Goal: Check status: Check status

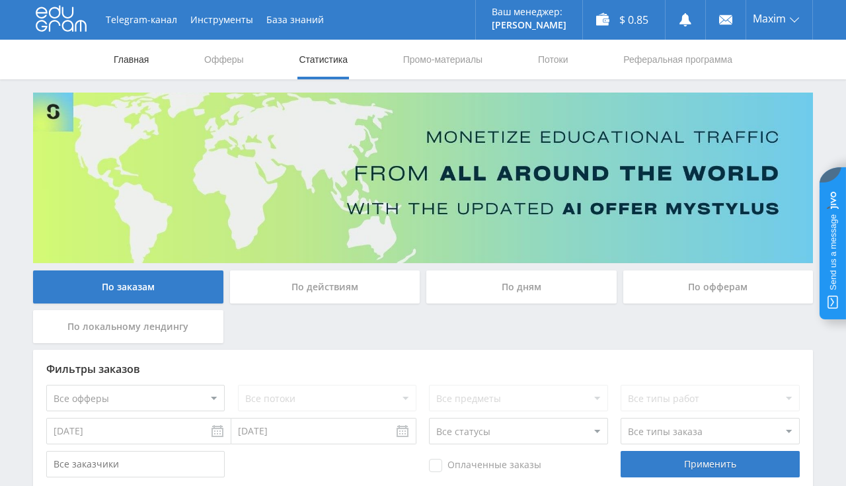
click at [145, 64] on link "Главная" at bounding box center [131, 60] width 38 height 40
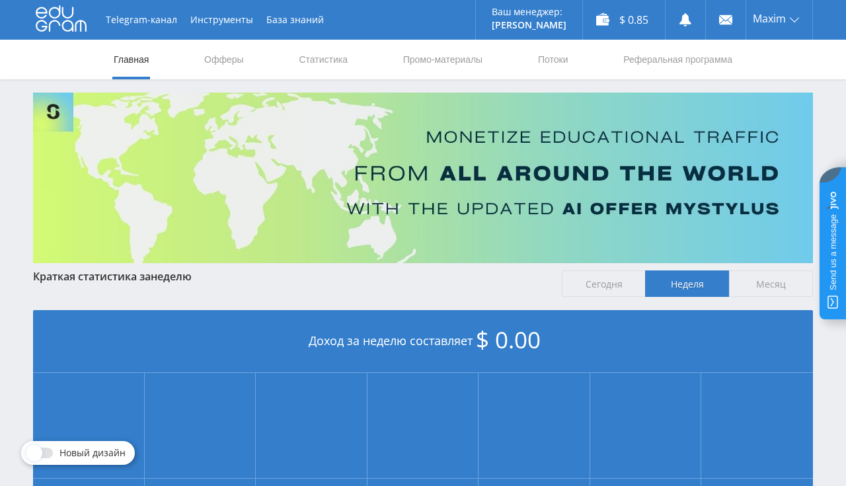
scroll to position [279, 0]
click at [326, 58] on link "Статистика" at bounding box center [324, 60] width 52 height 40
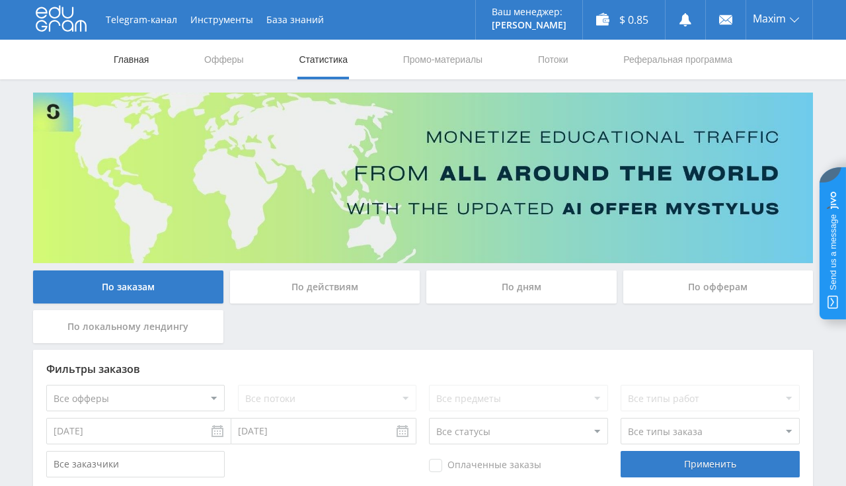
click at [131, 60] on link "Главная" at bounding box center [131, 60] width 38 height 40
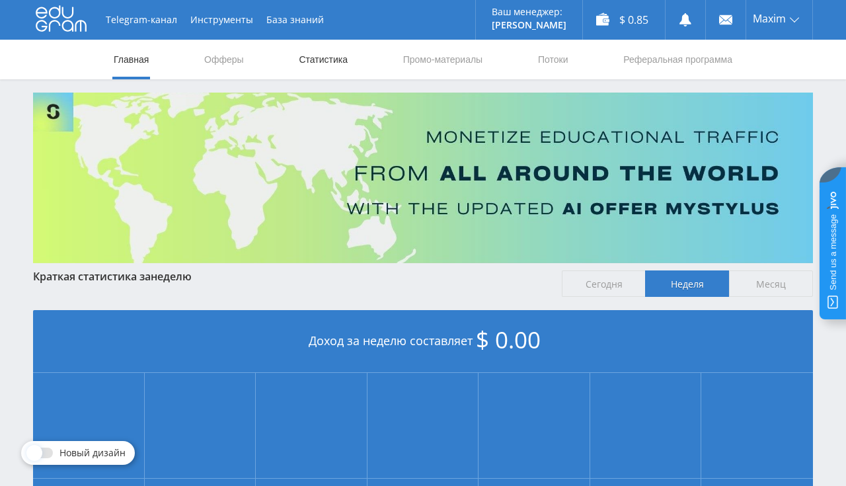
click at [321, 73] on link "Статистика" at bounding box center [324, 60] width 52 height 40
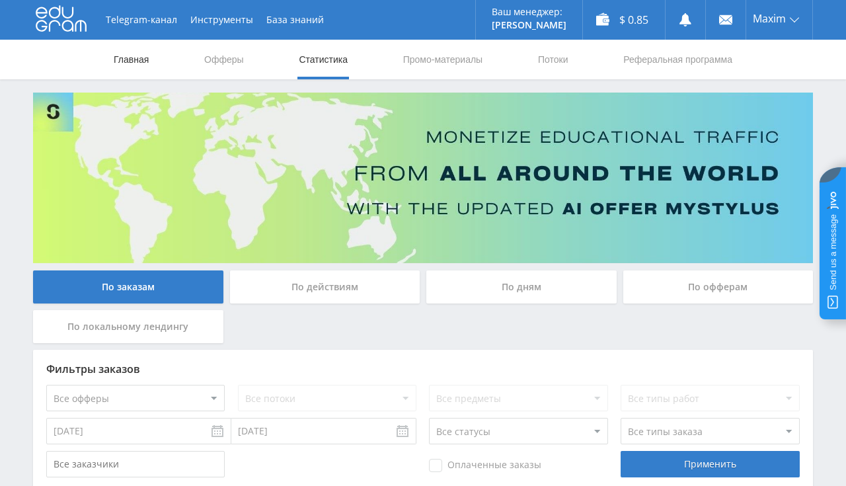
click at [143, 62] on link "Главная" at bounding box center [131, 60] width 38 height 40
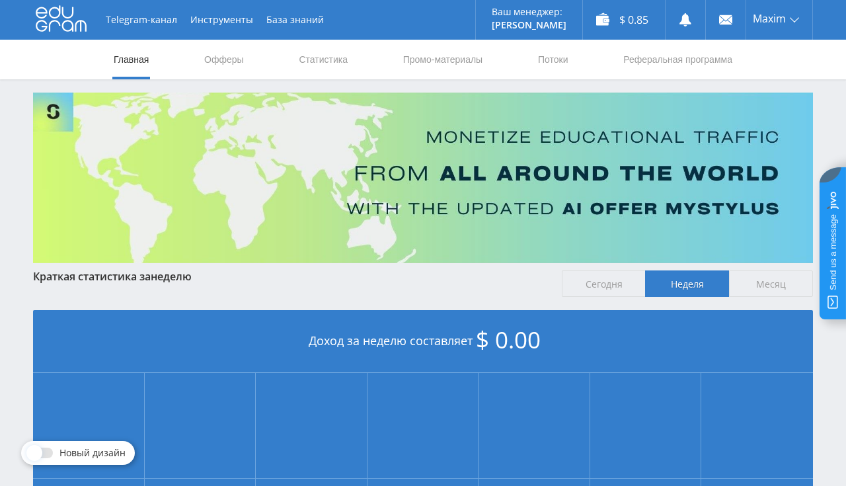
click at [296, 67] on nav "Главная Офферы Статистика Промо-материалы Потоки Реферальная программа" at bounding box center [423, 60] width 622 height 40
click at [304, 65] on link "Статистика" at bounding box center [324, 60] width 52 height 40
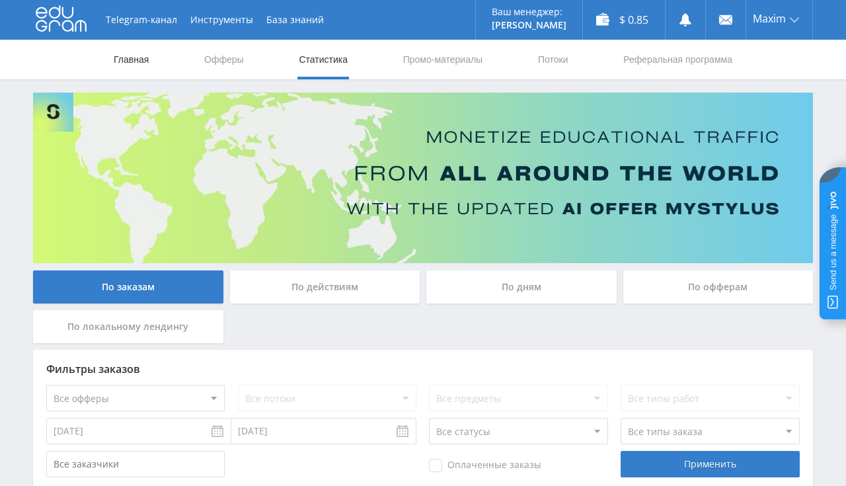
click at [139, 54] on link "Главная" at bounding box center [131, 60] width 38 height 40
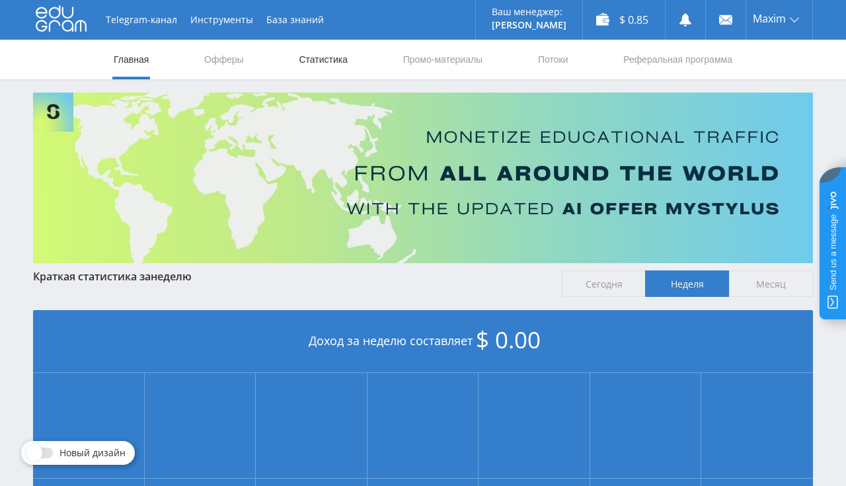
click at [304, 66] on link "Статистика" at bounding box center [324, 60] width 52 height 40
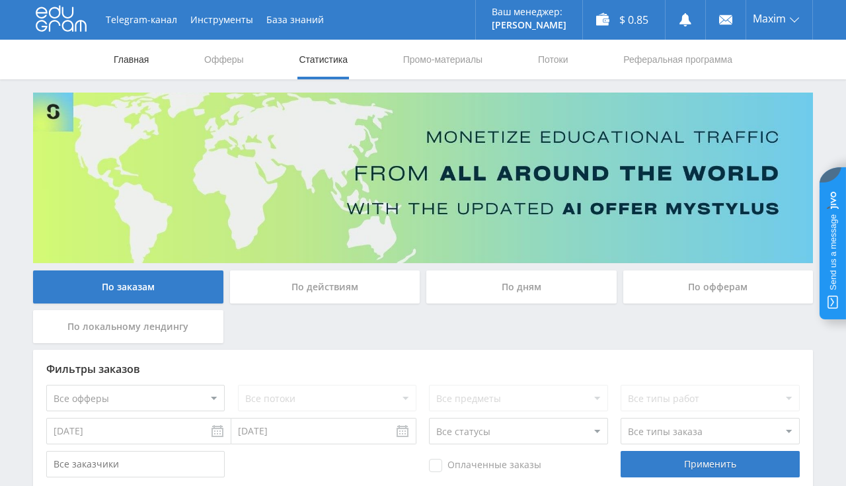
click at [118, 65] on link "Главная" at bounding box center [131, 60] width 38 height 40
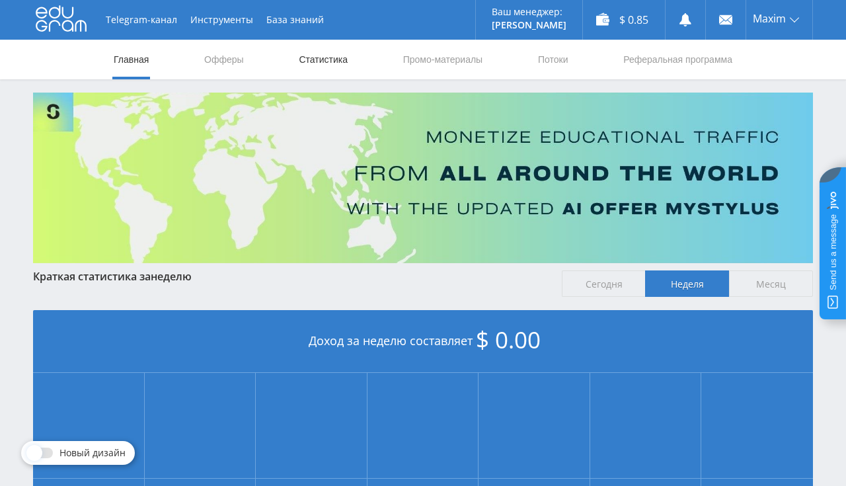
click at [313, 60] on link "Статистика" at bounding box center [324, 60] width 52 height 40
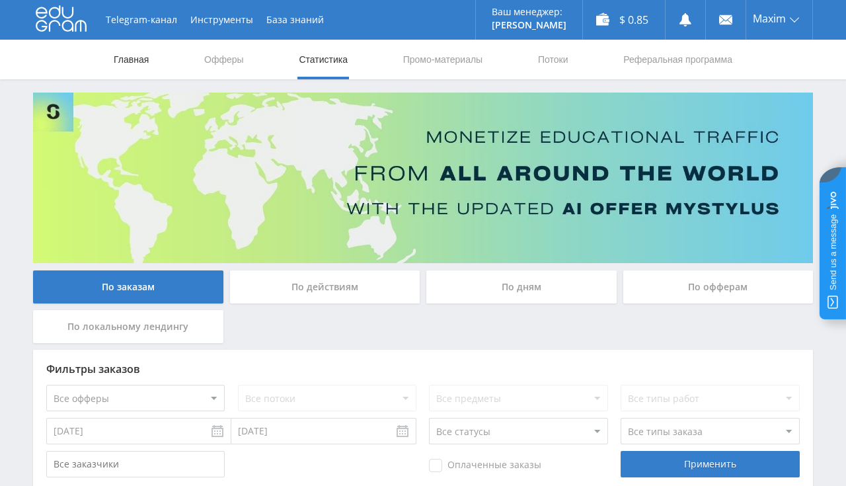
click at [138, 67] on link "Главная" at bounding box center [131, 60] width 38 height 40
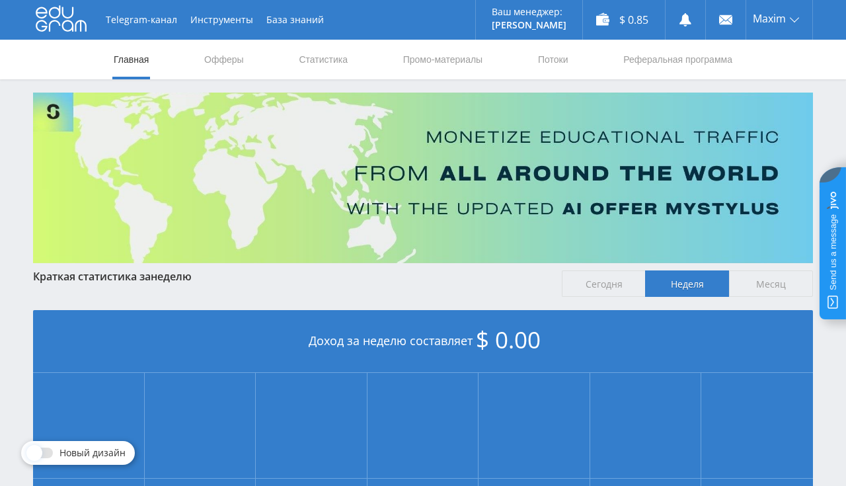
scroll to position [279, 0]
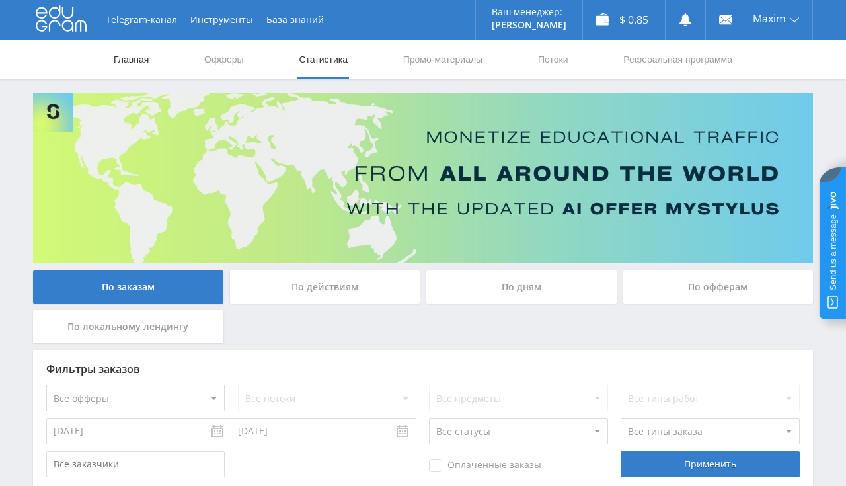
click at [129, 61] on link "Главная" at bounding box center [131, 60] width 38 height 40
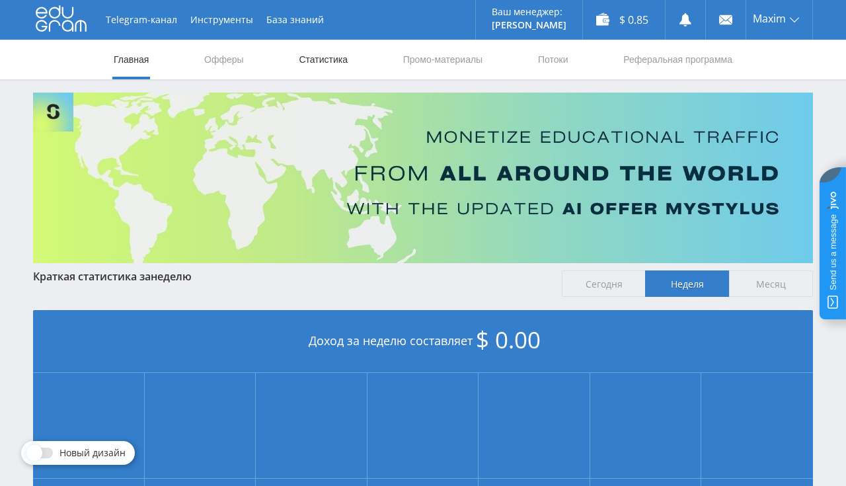
click at [319, 60] on link "Статистика" at bounding box center [324, 60] width 52 height 40
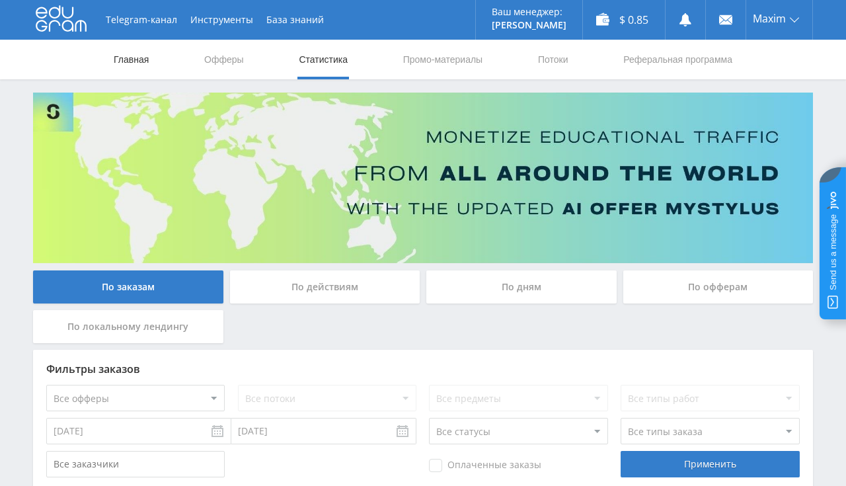
click at [130, 58] on link "Главная" at bounding box center [131, 60] width 38 height 40
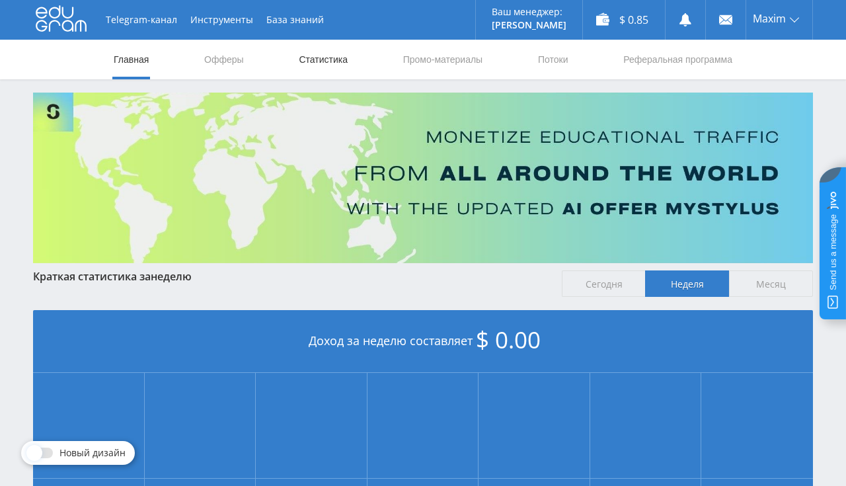
click at [305, 61] on link "Статистика" at bounding box center [324, 60] width 52 height 40
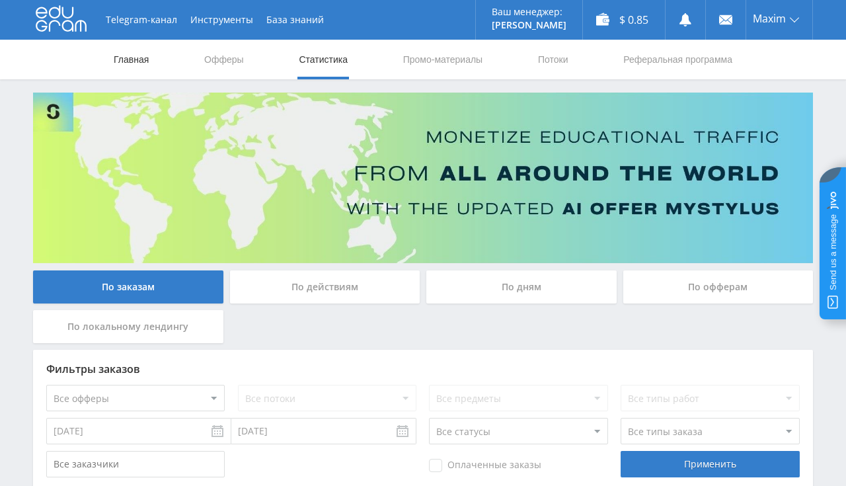
click at [120, 57] on link "Главная" at bounding box center [131, 60] width 38 height 40
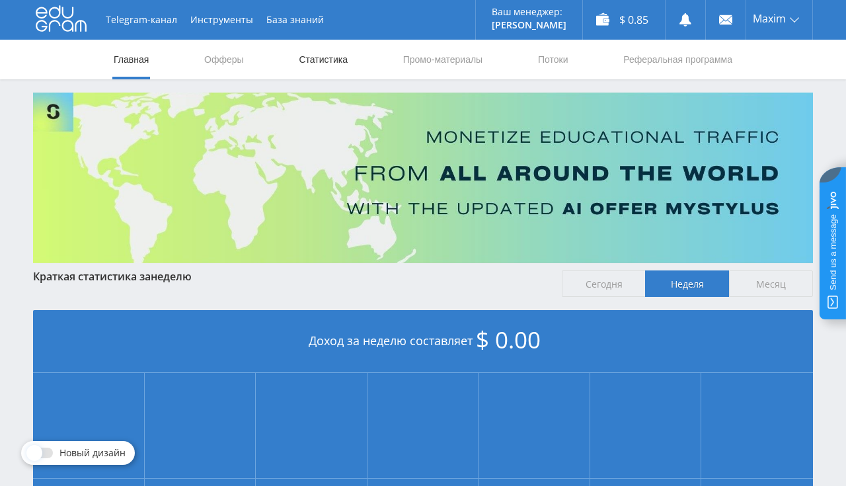
click at [311, 56] on link "Статистика" at bounding box center [324, 60] width 52 height 40
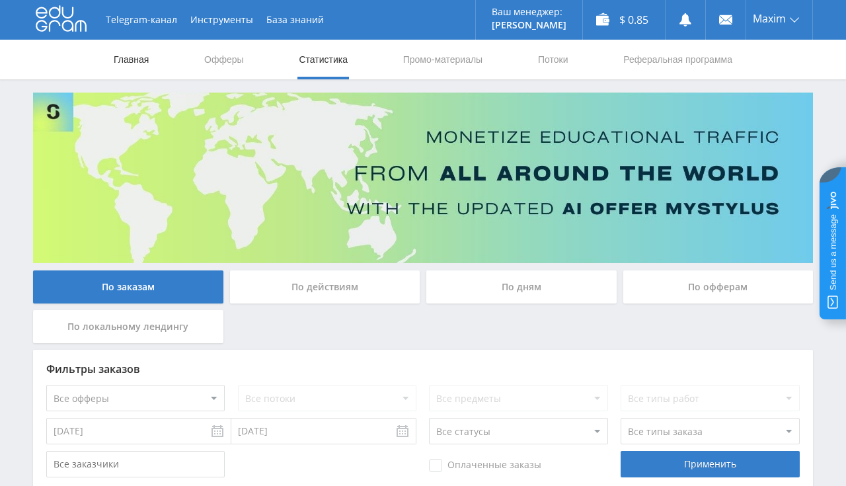
click at [120, 58] on link "Главная" at bounding box center [131, 60] width 38 height 40
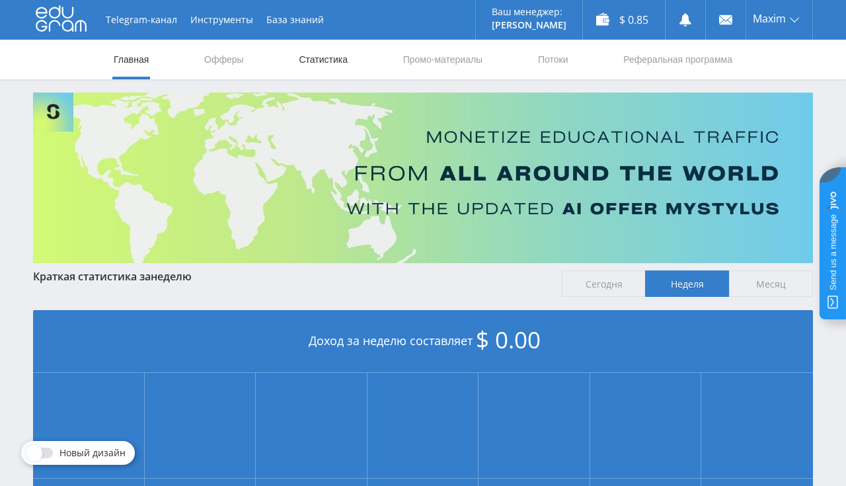
click at [328, 64] on link "Статистика" at bounding box center [324, 60] width 52 height 40
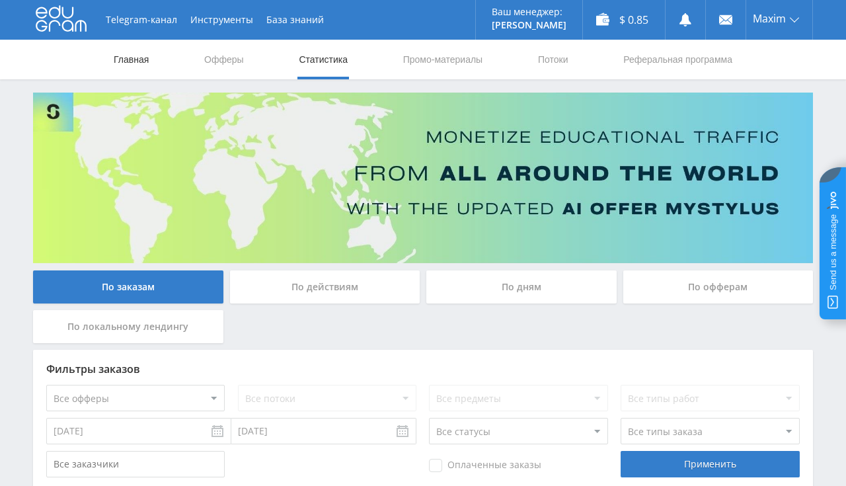
click at [147, 63] on link "Главная" at bounding box center [131, 60] width 38 height 40
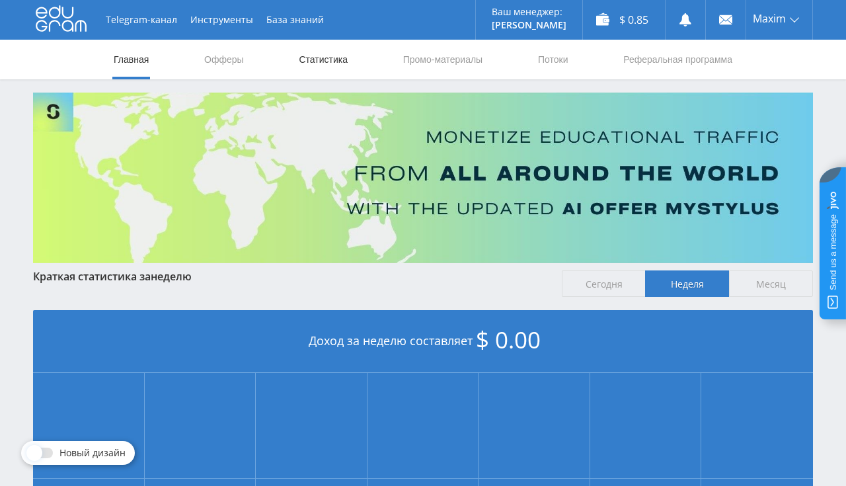
click at [337, 63] on link "Статистика" at bounding box center [324, 60] width 52 height 40
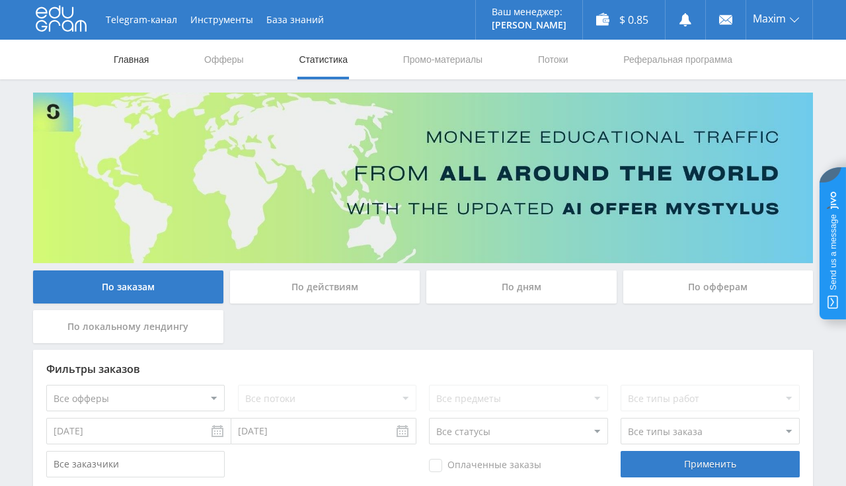
click at [126, 54] on link "Главная" at bounding box center [131, 60] width 38 height 40
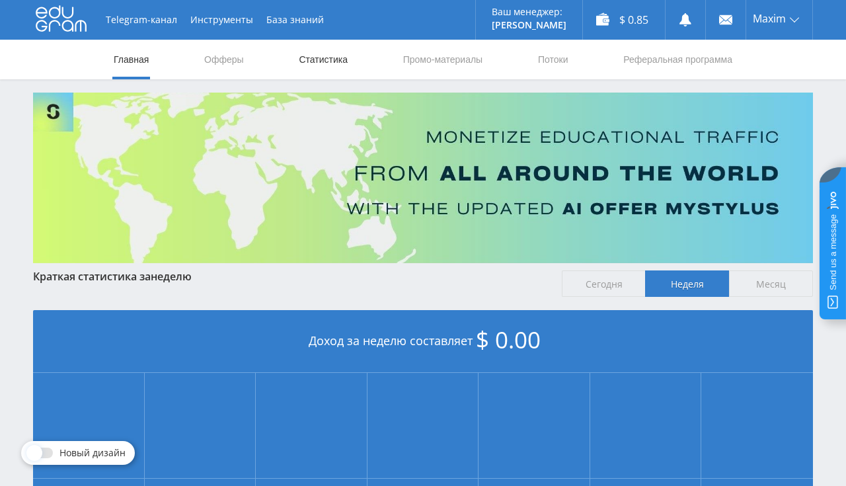
click at [323, 61] on link "Статистика" at bounding box center [324, 60] width 52 height 40
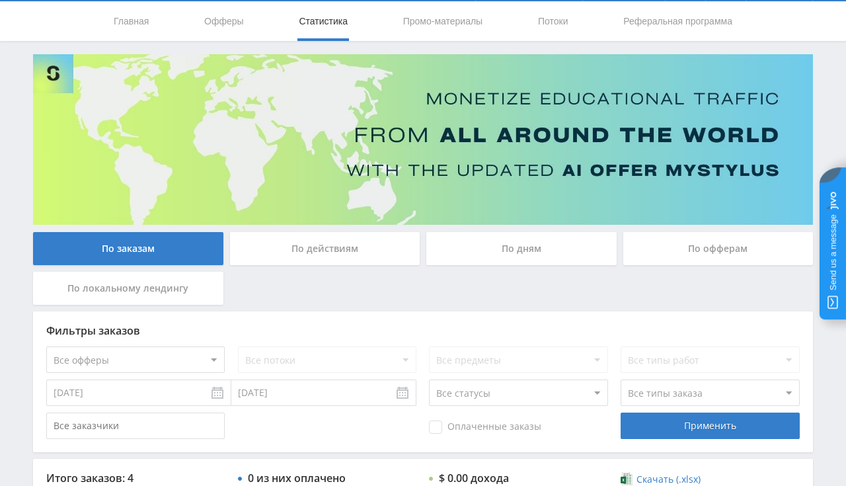
scroll to position [35, 0]
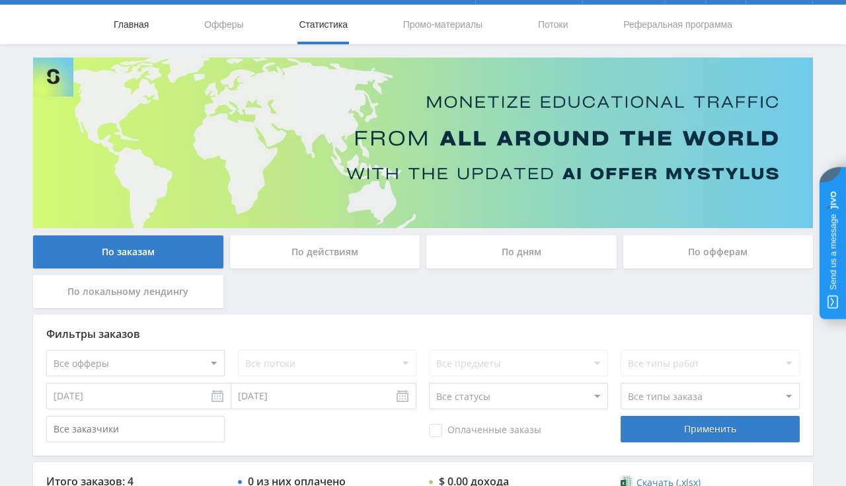
click at [133, 22] on link "Главная" at bounding box center [131, 25] width 38 height 40
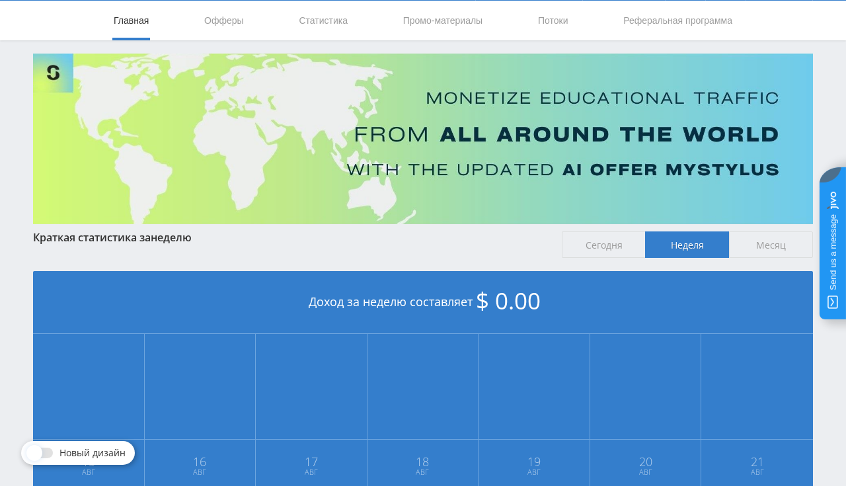
scroll to position [9, 0]
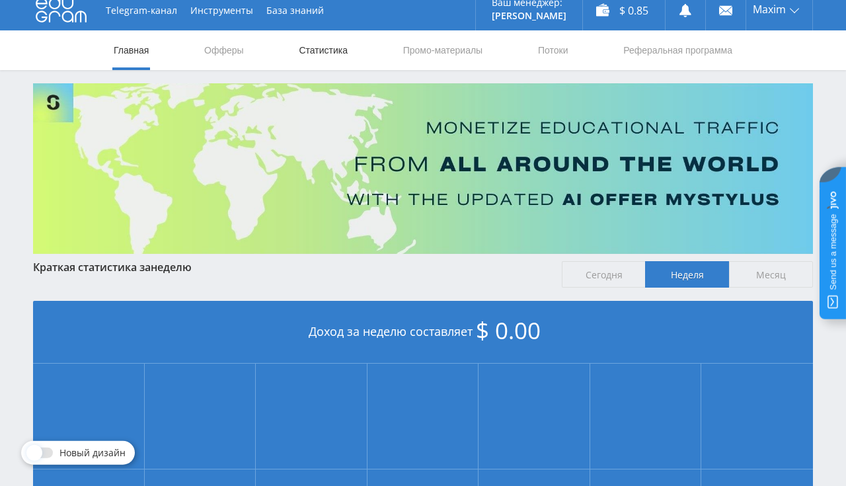
click at [311, 52] on link "Статистика" at bounding box center [324, 50] width 52 height 40
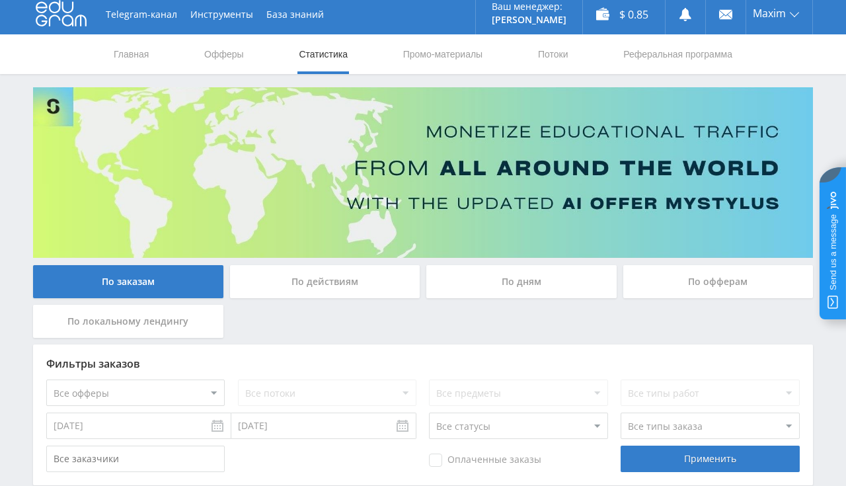
scroll to position [5, 0]
click at [149, 46] on link "Главная" at bounding box center [131, 54] width 38 height 40
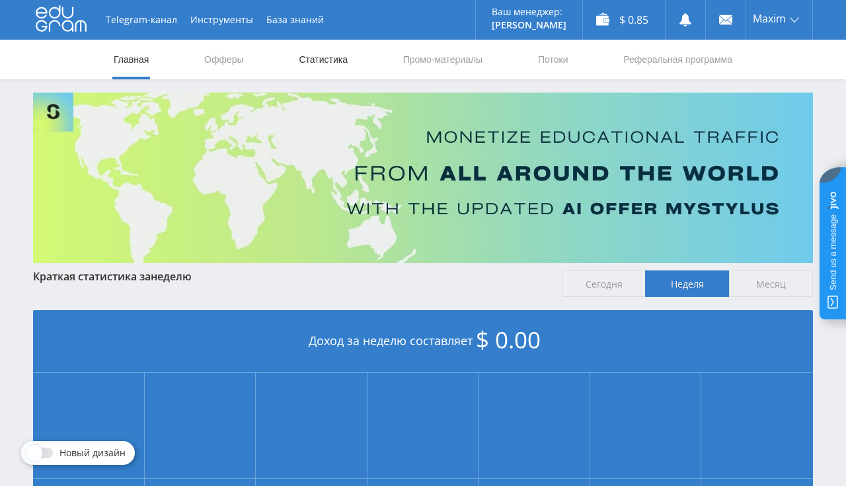
click at [304, 60] on link "Статистика" at bounding box center [324, 60] width 52 height 40
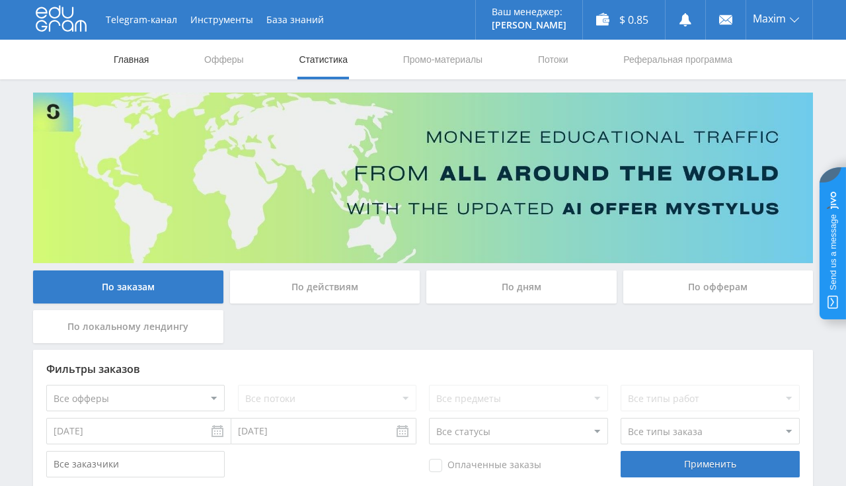
click at [138, 55] on link "Главная" at bounding box center [131, 60] width 38 height 40
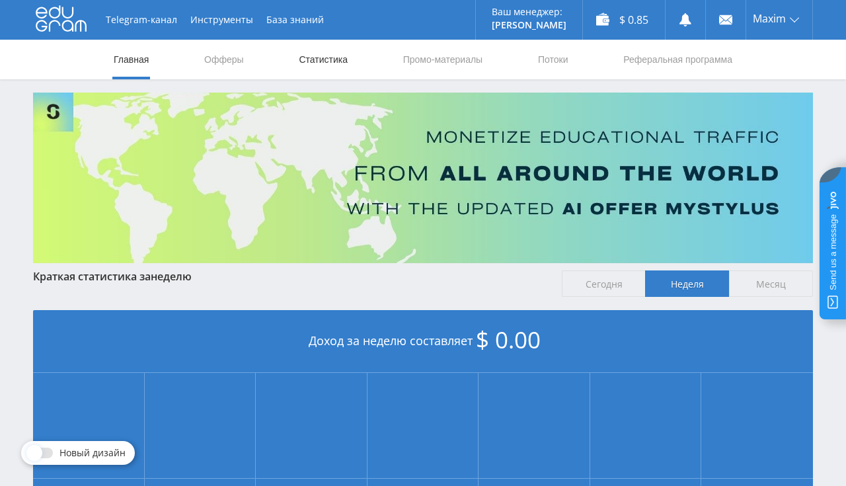
click at [325, 48] on link "Статистика" at bounding box center [324, 60] width 52 height 40
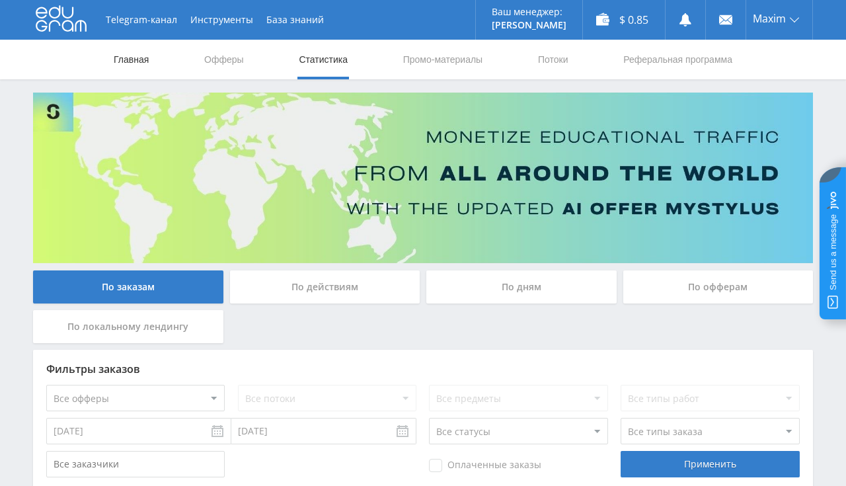
click at [136, 57] on link "Главная" at bounding box center [131, 60] width 38 height 40
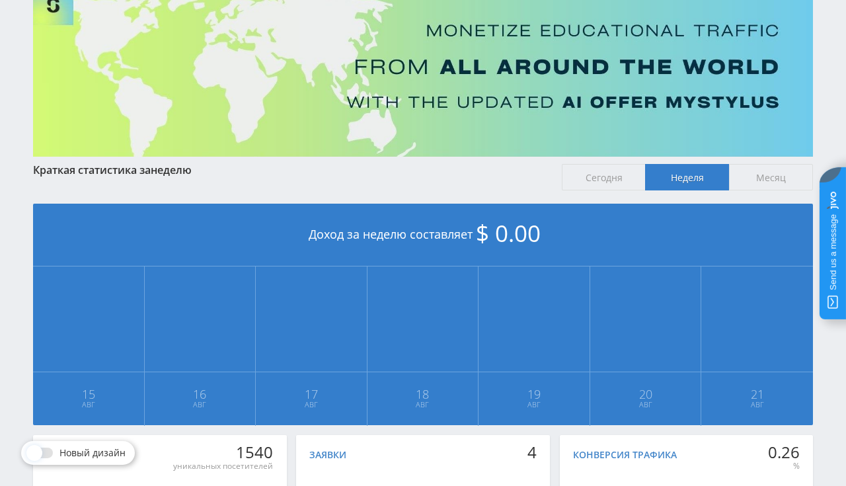
scroll to position [19, 0]
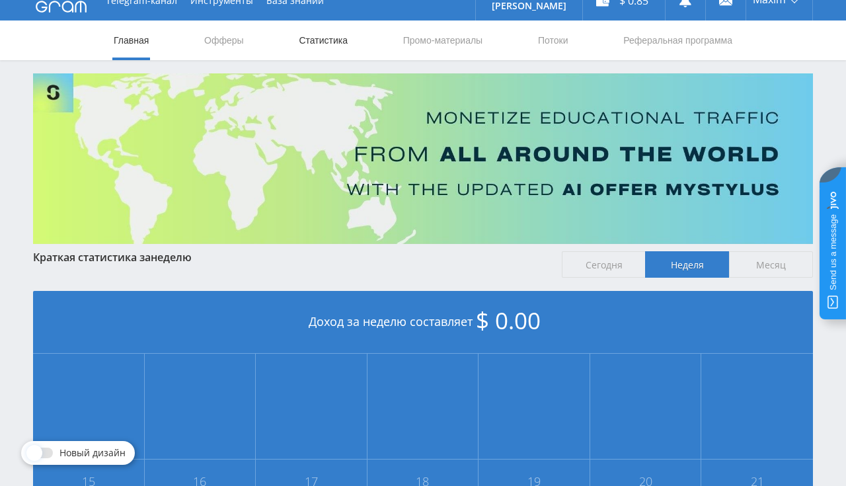
click at [329, 32] on link "Статистика" at bounding box center [324, 40] width 52 height 40
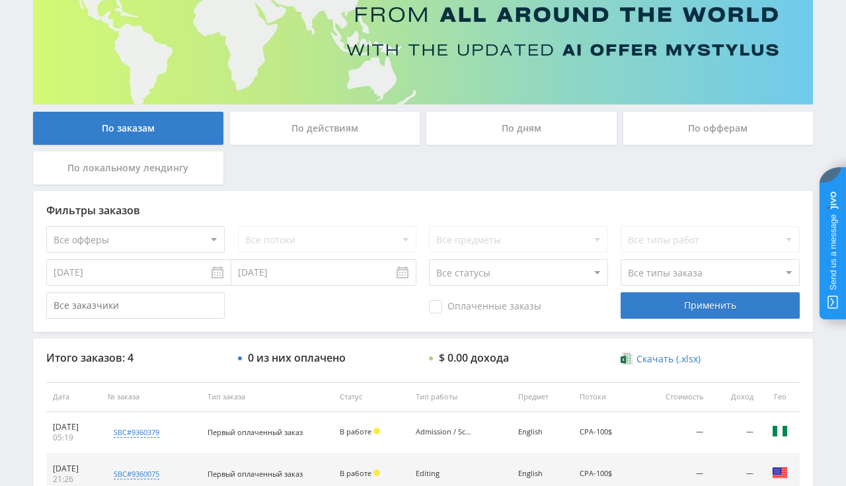
scroll to position [19, 0]
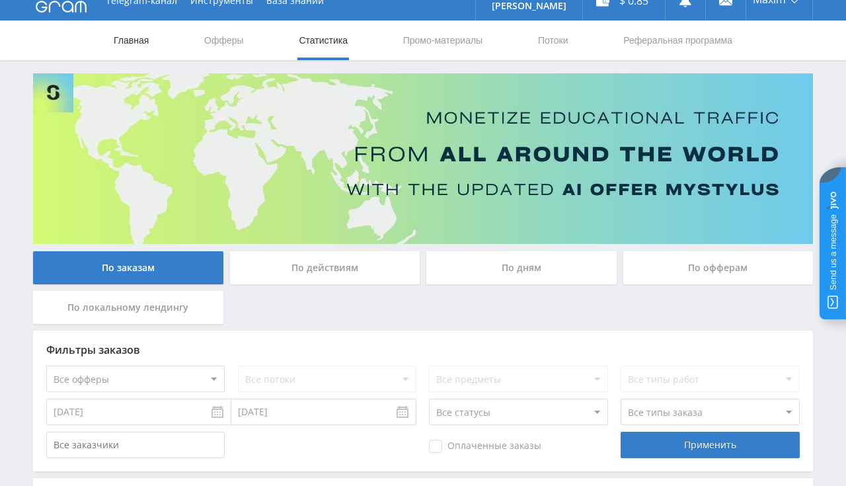
click at [127, 40] on link "Главная" at bounding box center [131, 40] width 38 height 40
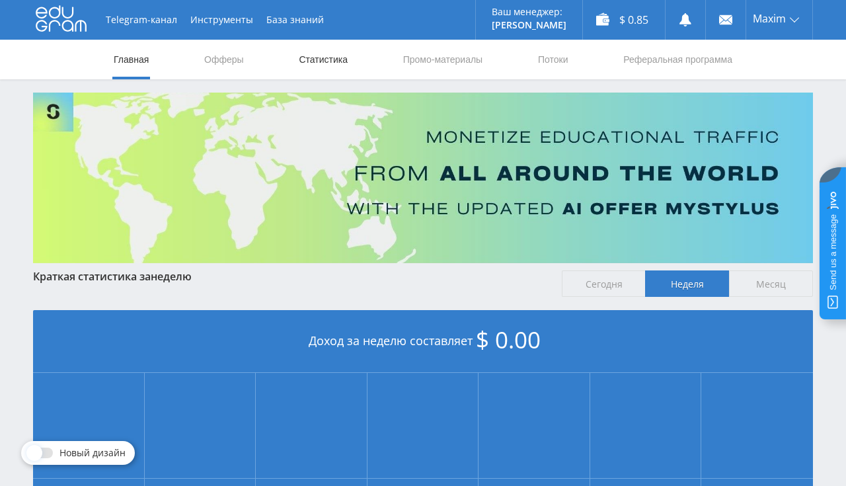
click at [321, 63] on link "Статистика" at bounding box center [324, 60] width 52 height 40
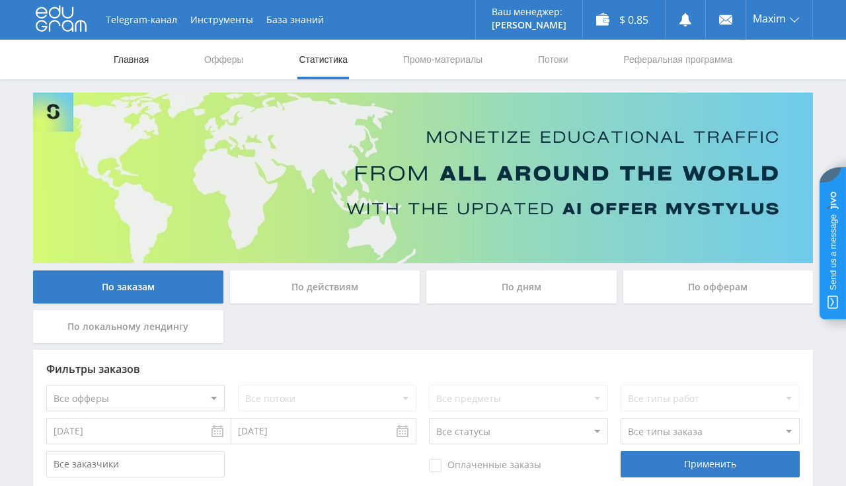
click at [132, 58] on link "Главная" at bounding box center [131, 60] width 38 height 40
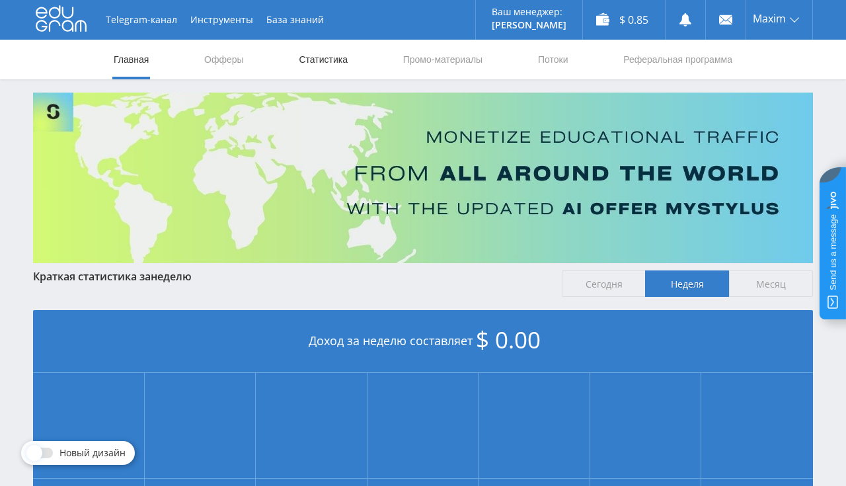
click at [323, 62] on link "Статистика" at bounding box center [324, 60] width 52 height 40
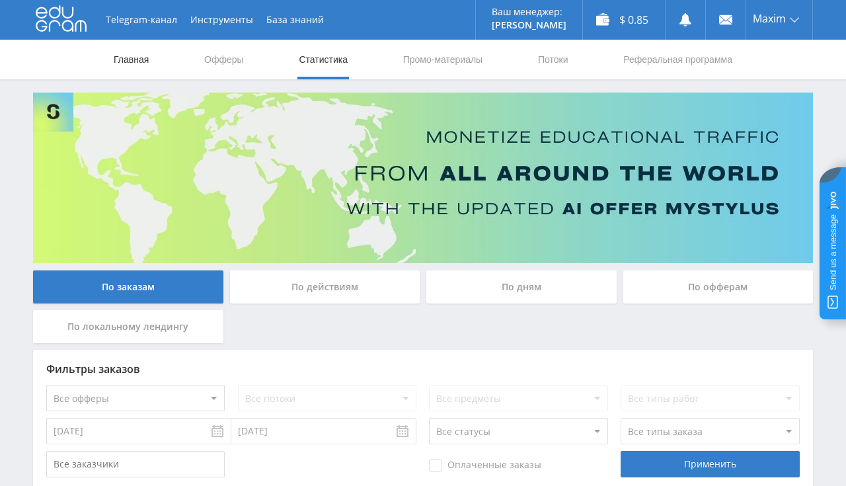
click at [143, 56] on link "Главная" at bounding box center [131, 60] width 38 height 40
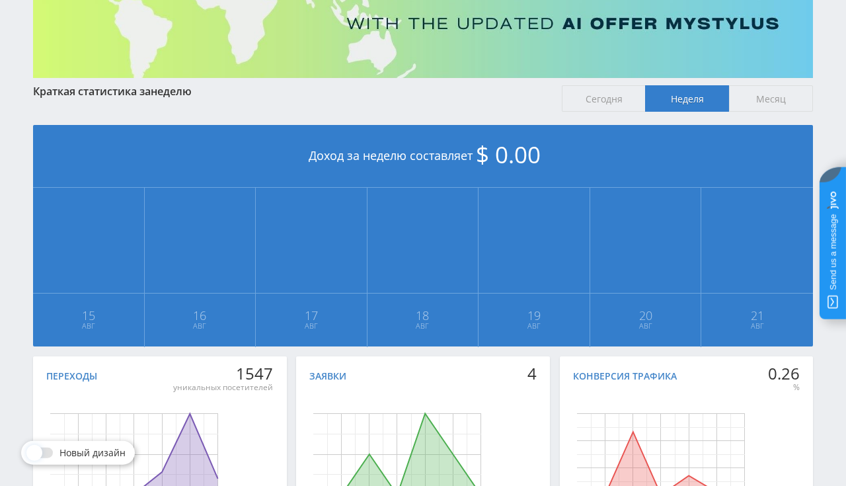
scroll to position [0, 5]
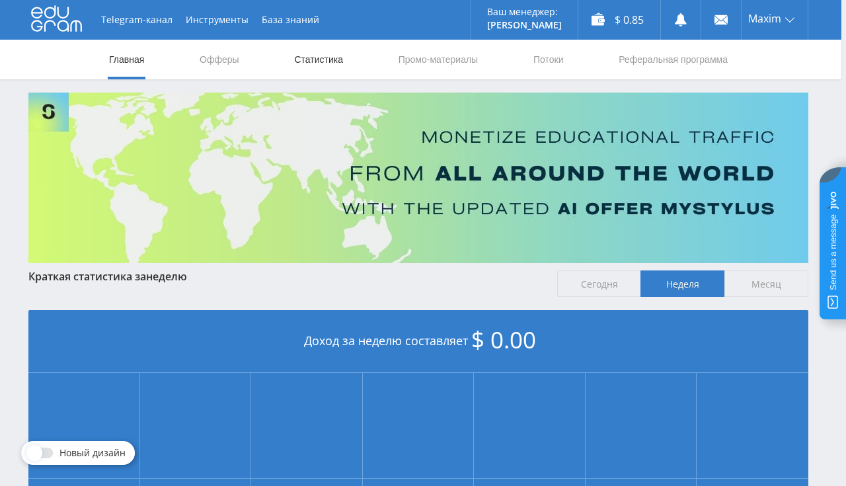
click at [307, 57] on link "Статистика" at bounding box center [319, 60] width 52 height 40
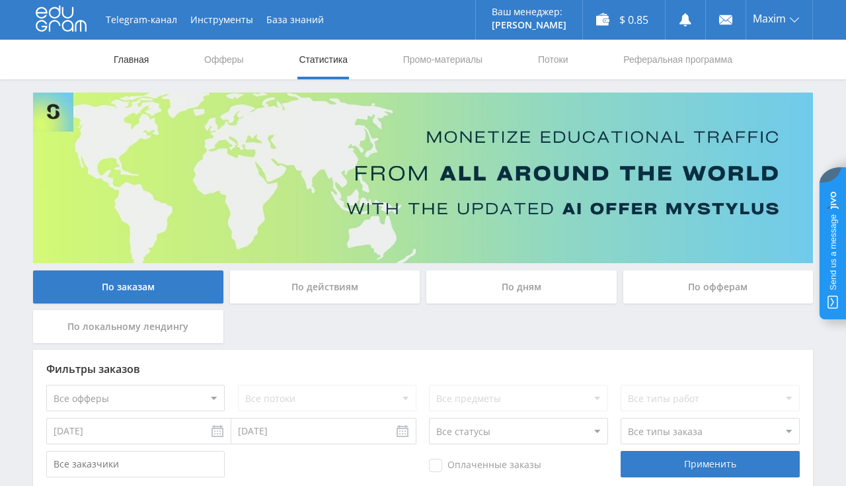
click at [149, 48] on link "Главная" at bounding box center [131, 60] width 38 height 40
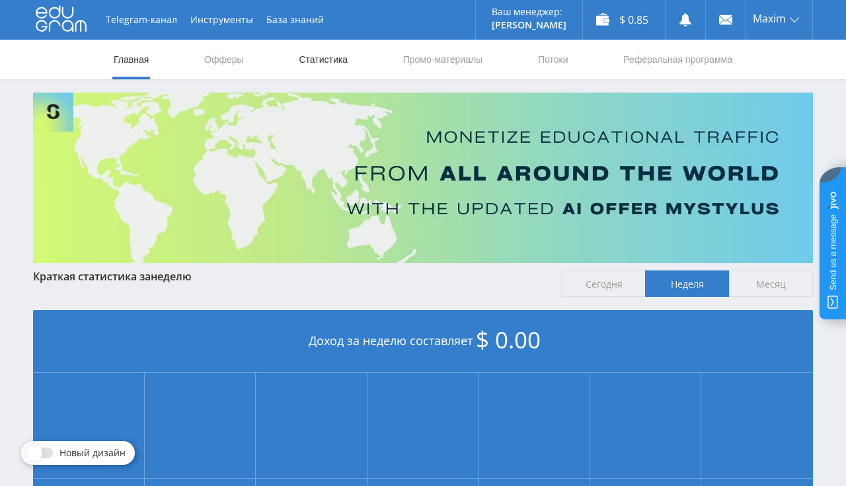
click at [304, 58] on link "Статистика" at bounding box center [324, 60] width 52 height 40
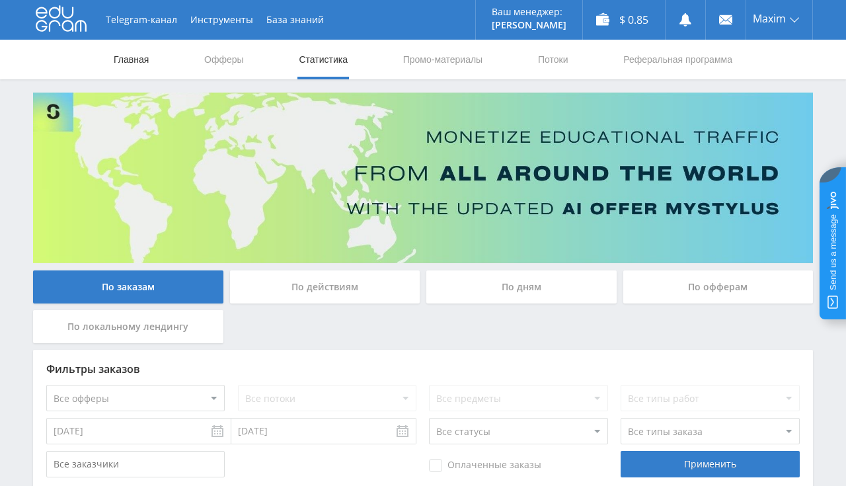
click at [138, 54] on link "Главная" at bounding box center [131, 60] width 38 height 40
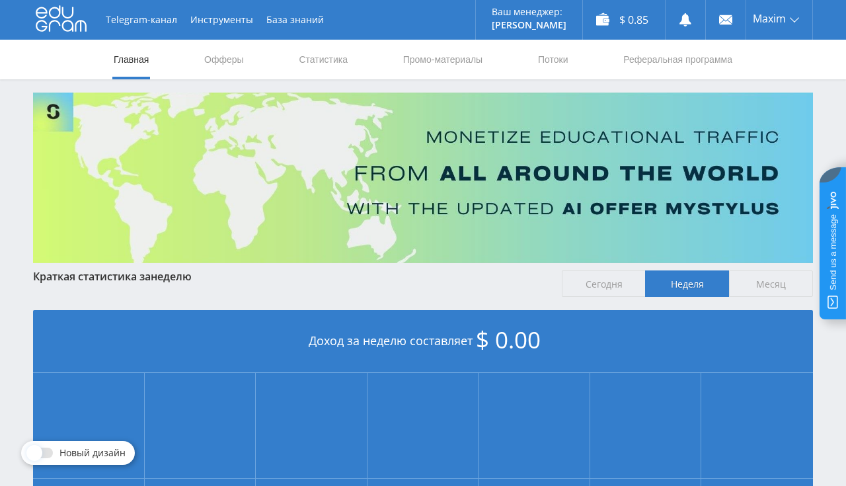
click at [142, 67] on link "Главная" at bounding box center [131, 60] width 38 height 40
click at [311, 63] on link "Статистика" at bounding box center [324, 60] width 52 height 40
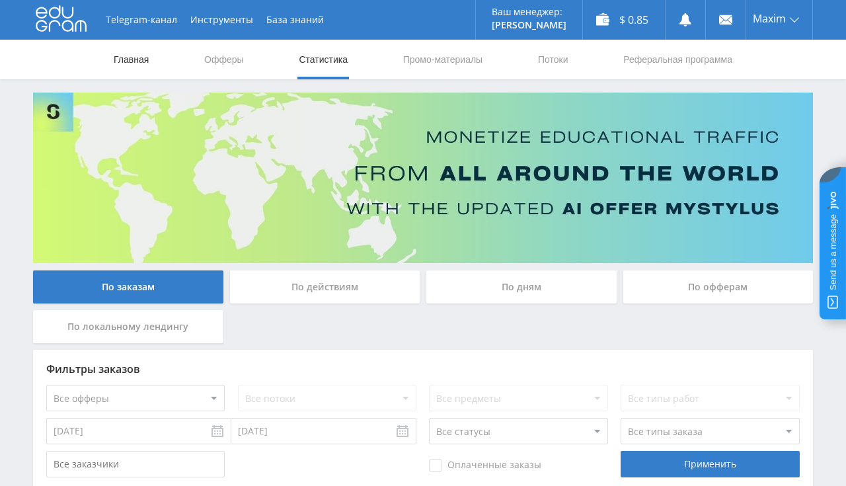
click at [123, 56] on link "Главная" at bounding box center [131, 60] width 38 height 40
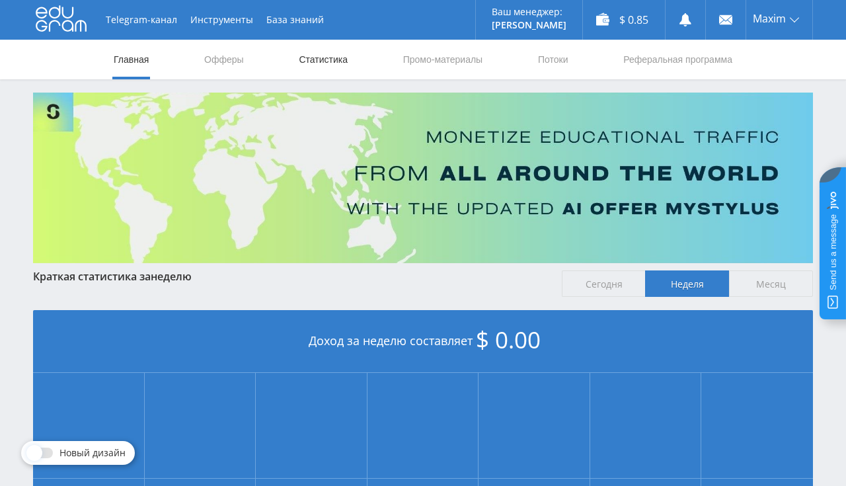
click at [335, 63] on link "Статистика" at bounding box center [324, 60] width 52 height 40
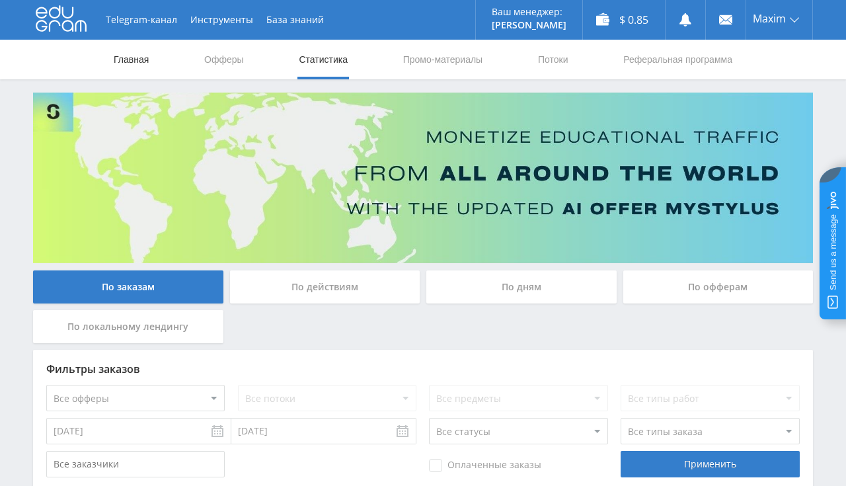
click at [128, 54] on link "Главная" at bounding box center [131, 60] width 38 height 40
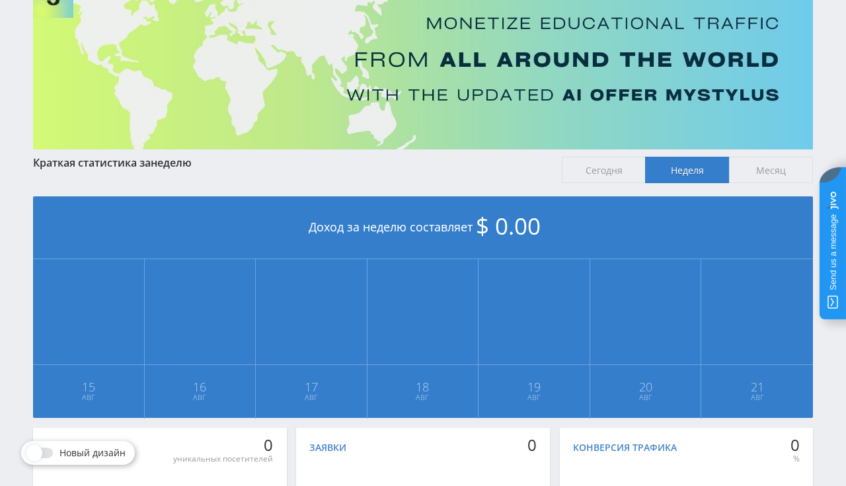
scroll to position [209, 0]
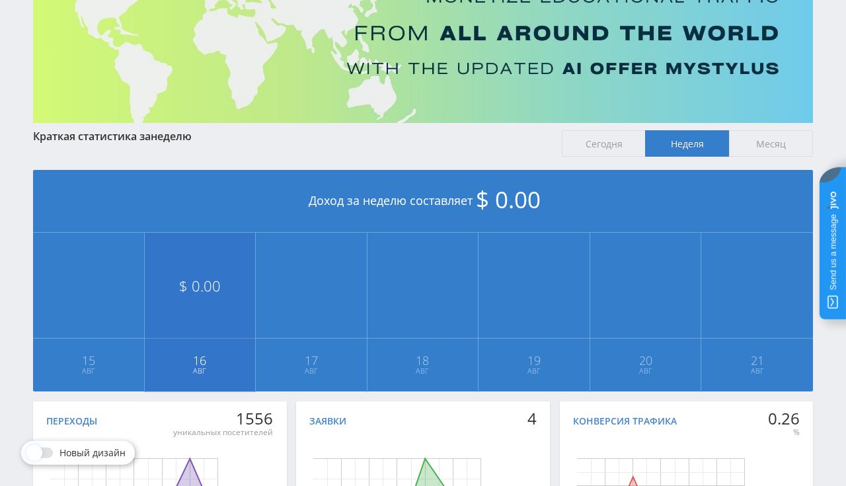
scroll to position [140, 0]
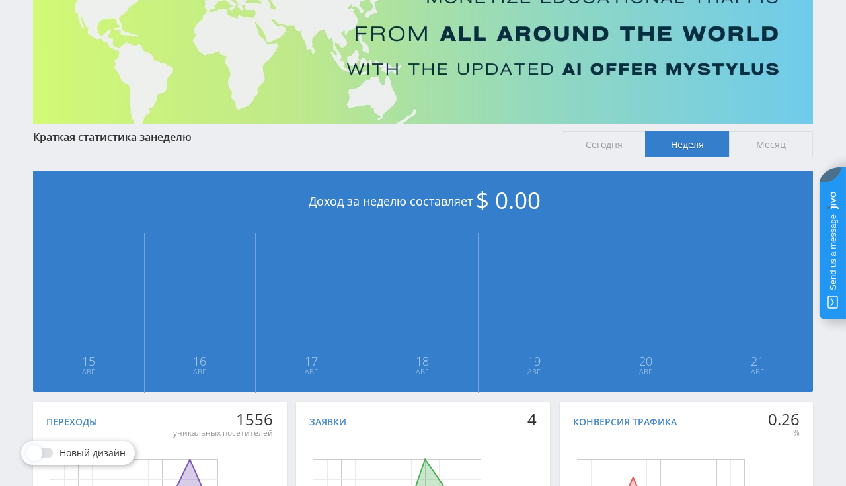
click at [177, 67] on img at bounding box center [423, 38] width 780 height 171
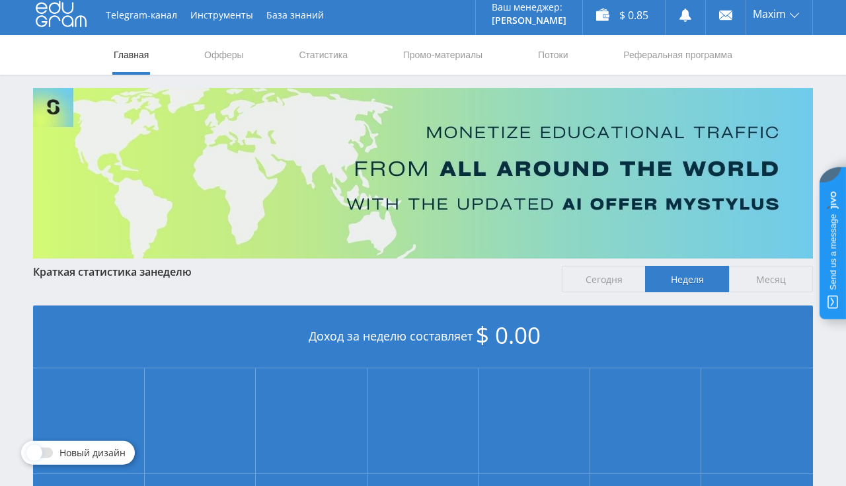
scroll to position [0, 0]
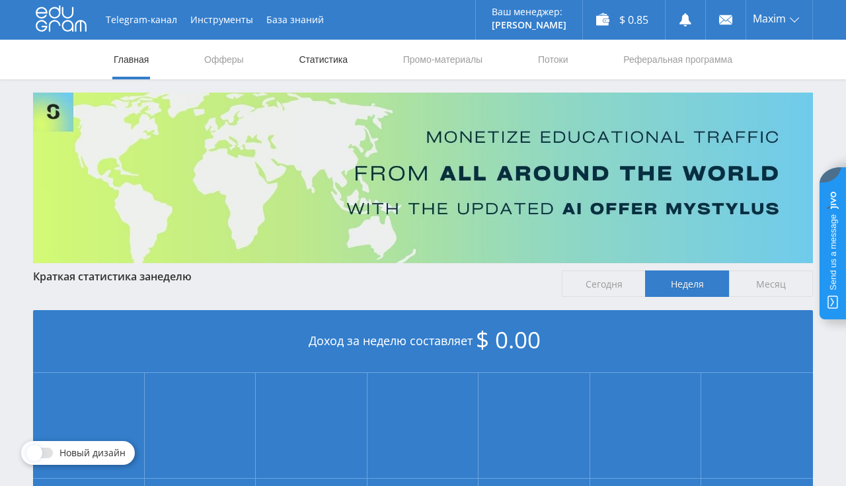
click at [329, 50] on link "Статистика" at bounding box center [324, 60] width 52 height 40
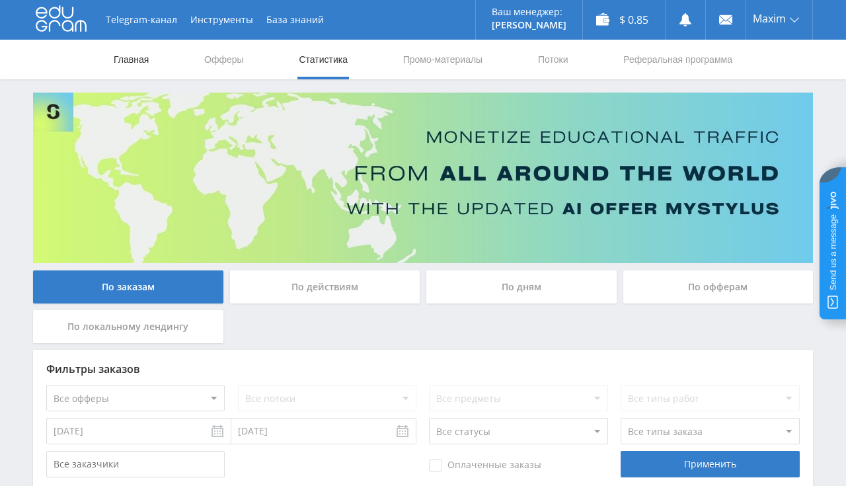
click at [125, 64] on link "Главная" at bounding box center [131, 60] width 38 height 40
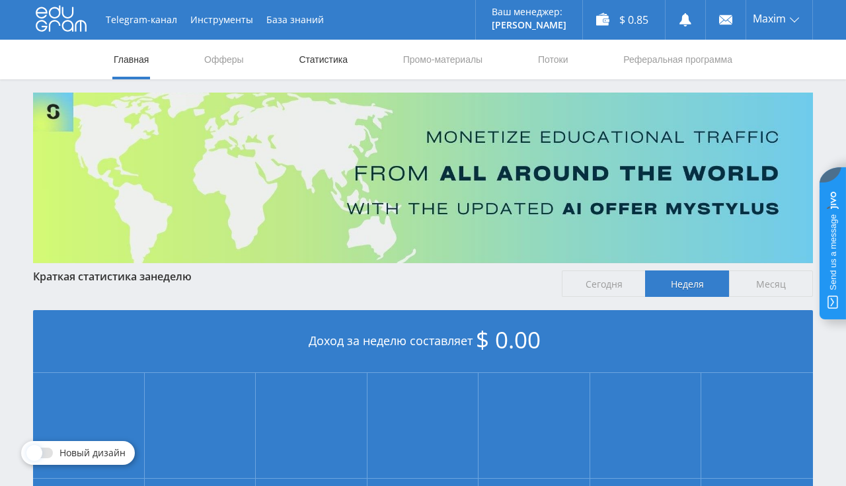
click at [307, 60] on link "Статистика" at bounding box center [324, 60] width 52 height 40
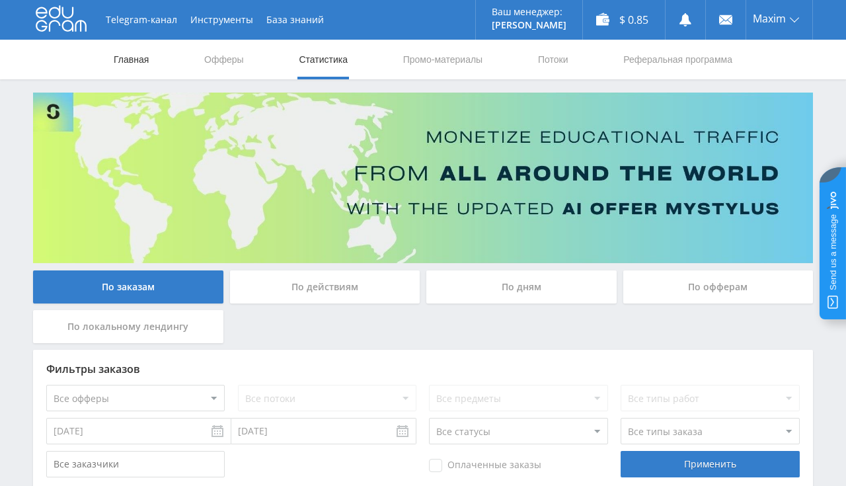
click at [144, 62] on link "Главная" at bounding box center [131, 60] width 38 height 40
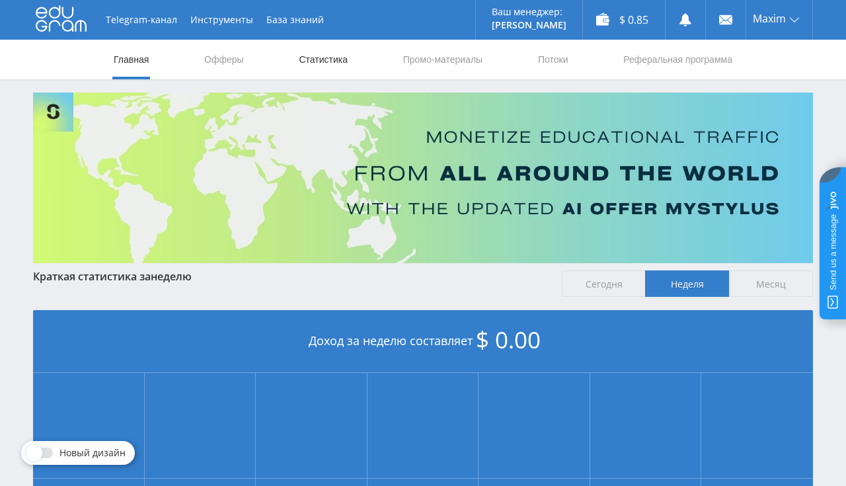
click at [332, 53] on link "Статистика" at bounding box center [324, 60] width 52 height 40
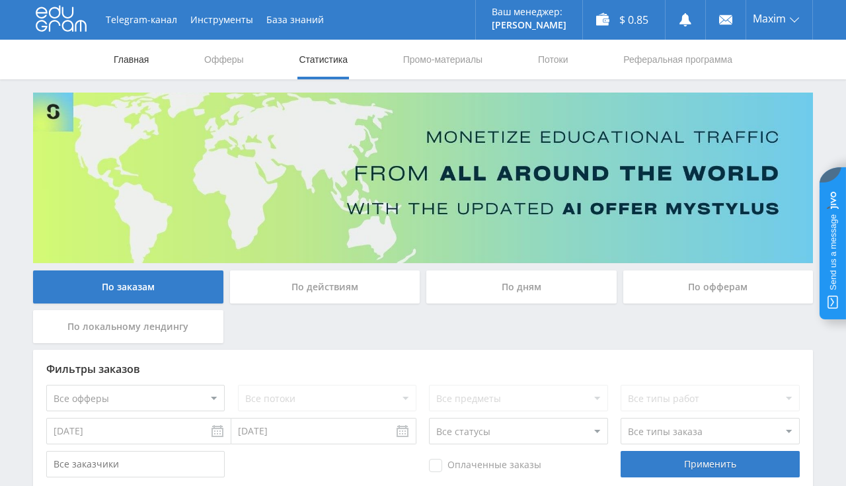
click at [131, 54] on link "Главная" at bounding box center [131, 60] width 38 height 40
click at [145, 61] on link "Главная" at bounding box center [131, 60] width 38 height 40
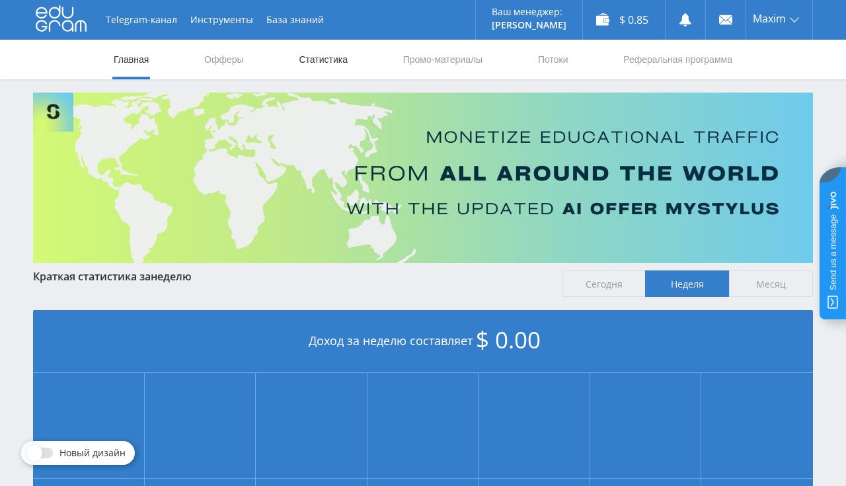
click at [311, 60] on link "Статистика" at bounding box center [324, 60] width 52 height 40
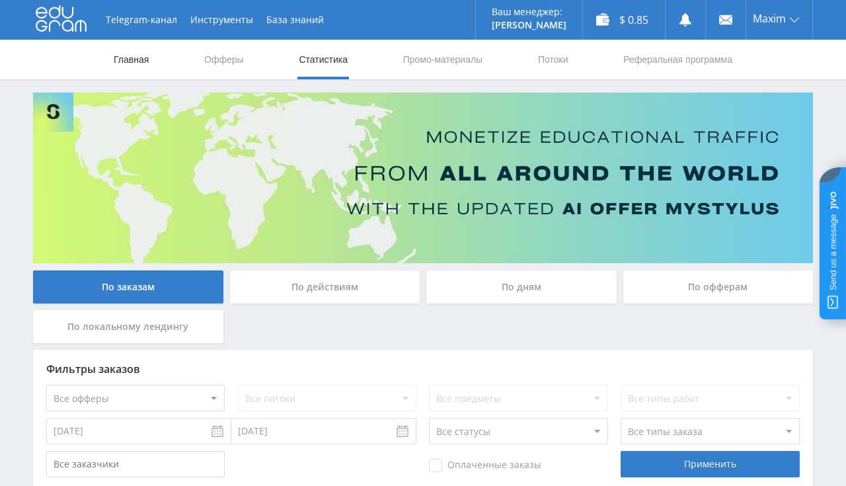
click at [142, 63] on link "Главная" at bounding box center [131, 60] width 38 height 40
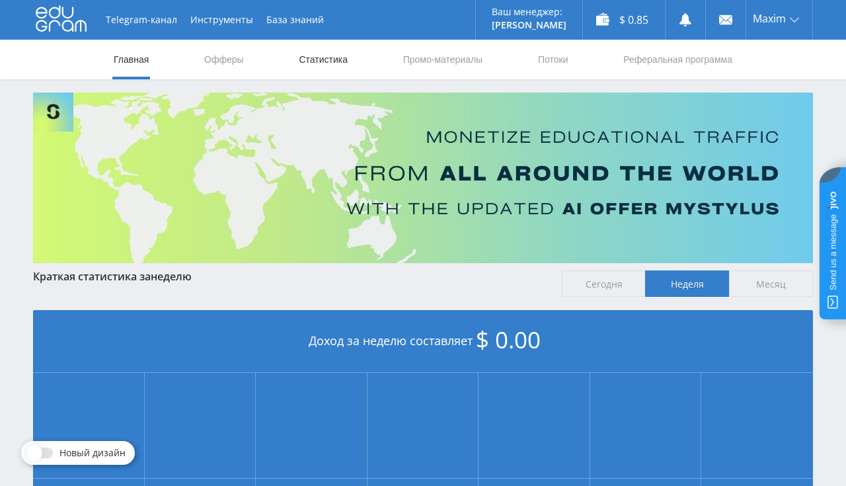
click at [323, 63] on link "Статистика" at bounding box center [324, 60] width 52 height 40
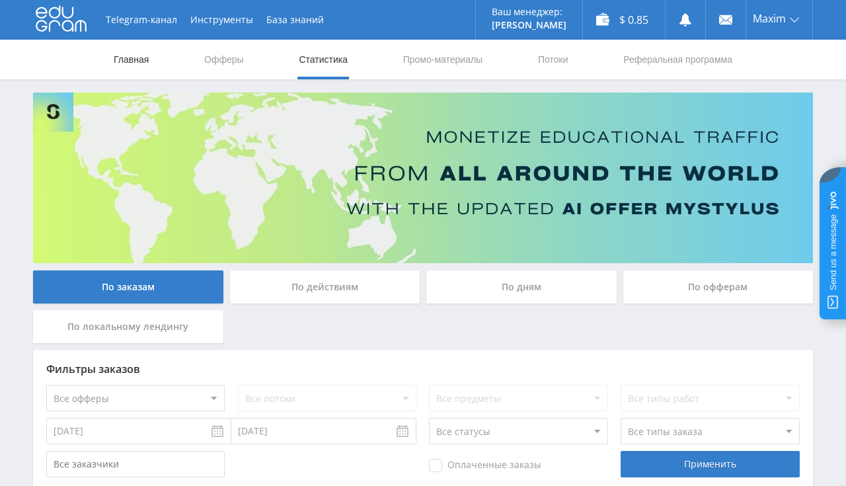
click at [143, 66] on link "Главная" at bounding box center [131, 60] width 38 height 40
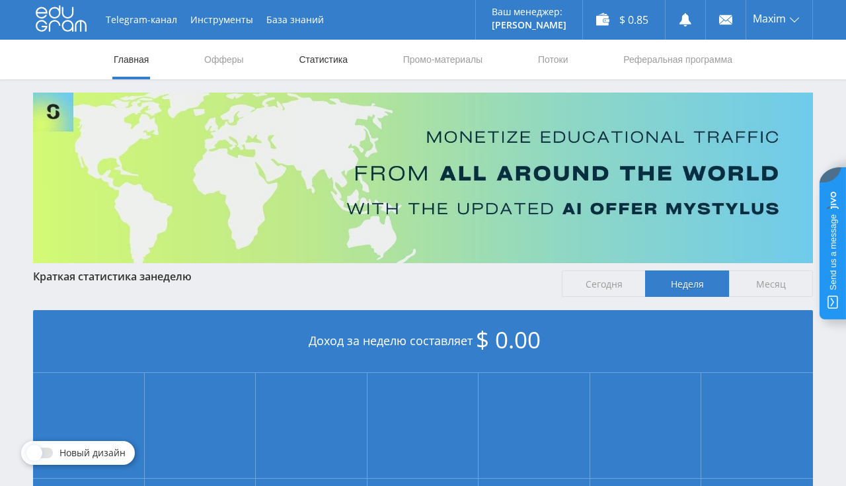
click at [303, 58] on link "Статистика" at bounding box center [324, 60] width 52 height 40
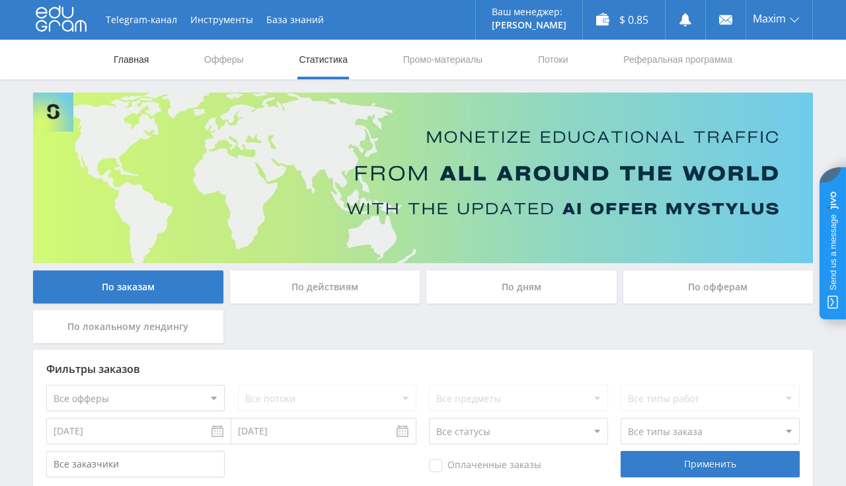
click at [134, 65] on link "Главная" at bounding box center [131, 60] width 38 height 40
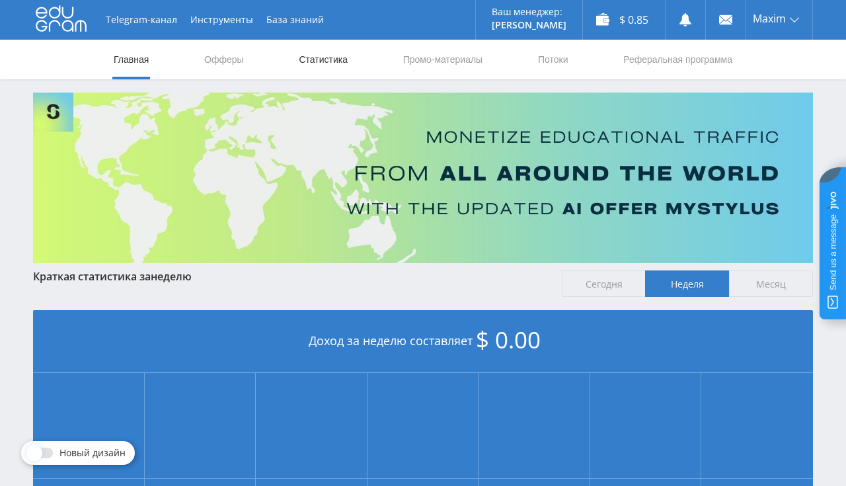
click at [325, 61] on link "Статистика" at bounding box center [324, 60] width 52 height 40
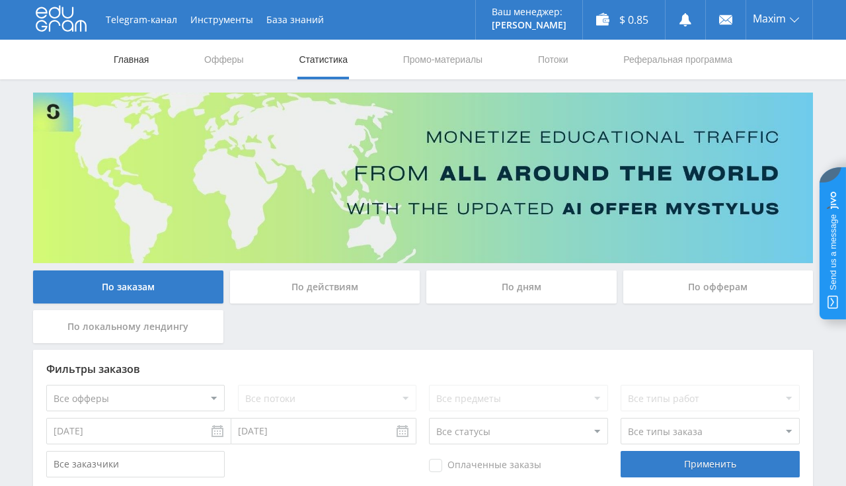
click at [116, 54] on link "Главная" at bounding box center [131, 60] width 38 height 40
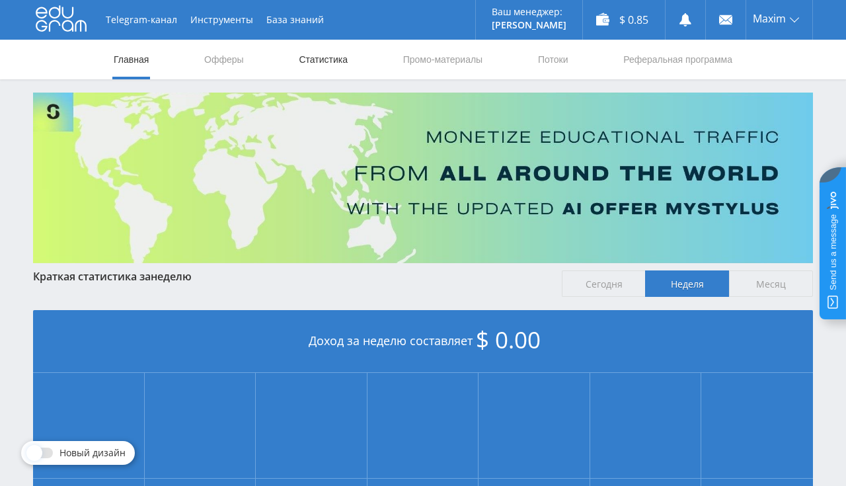
click at [316, 73] on link "Статистика" at bounding box center [324, 60] width 52 height 40
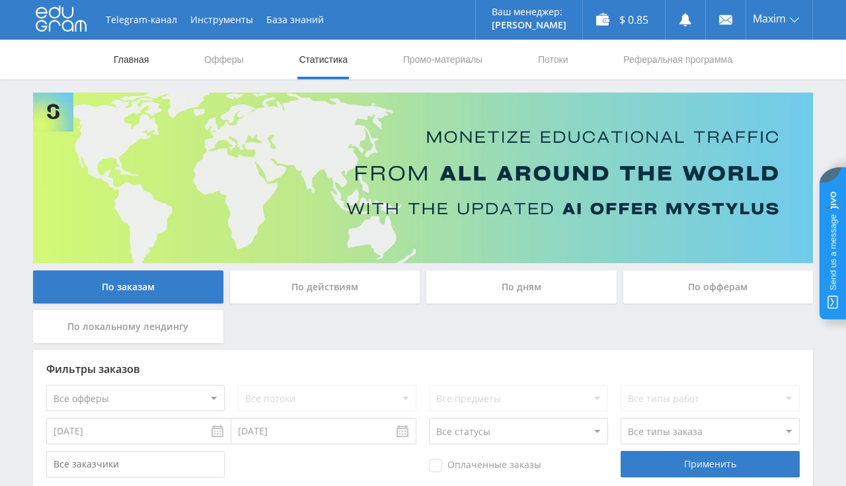
click at [131, 60] on link "Главная" at bounding box center [131, 60] width 38 height 40
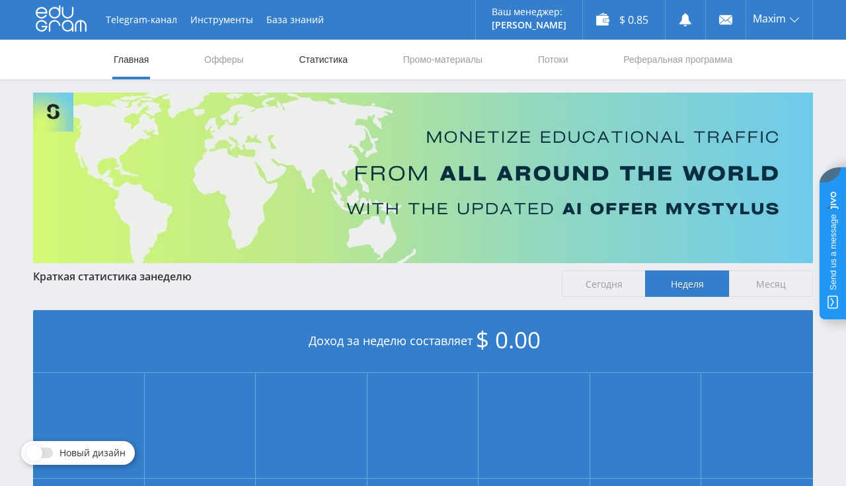
click at [316, 68] on link "Статистика" at bounding box center [324, 60] width 52 height 40
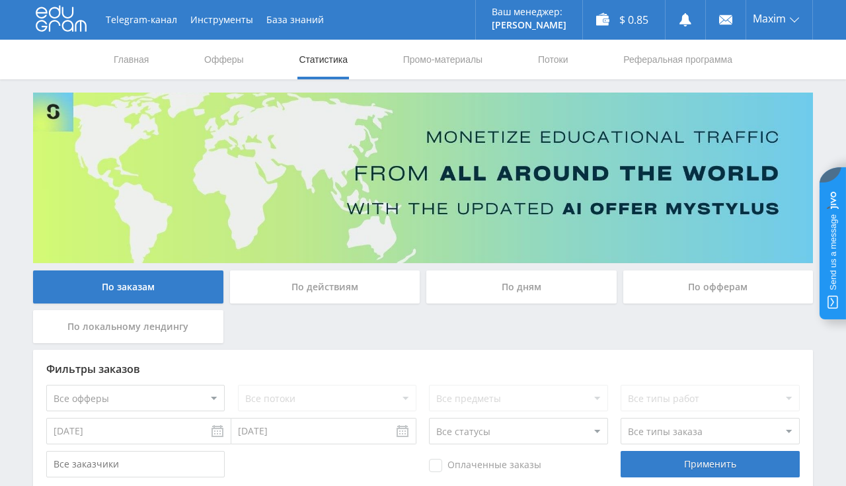
click at [112, 63] on div "Главная Офферы Статистика Промо-материалы Потоки Реферальная программа" at bounding box center [423, 60] width 846 height 40
click at [122, 61] on link "Главная" at bounding box center [131, 60] width 38 height 40
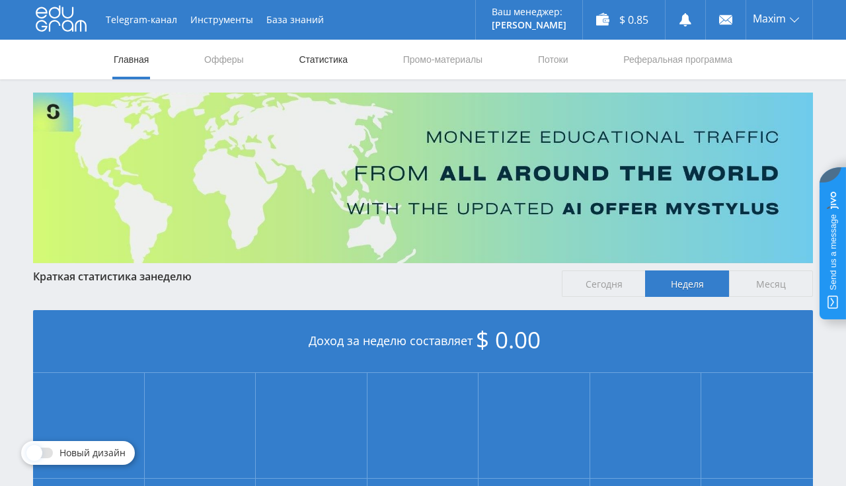
click at [323, 60] on link "Статистика" at bounding box center [324, 60] width 52 height 40
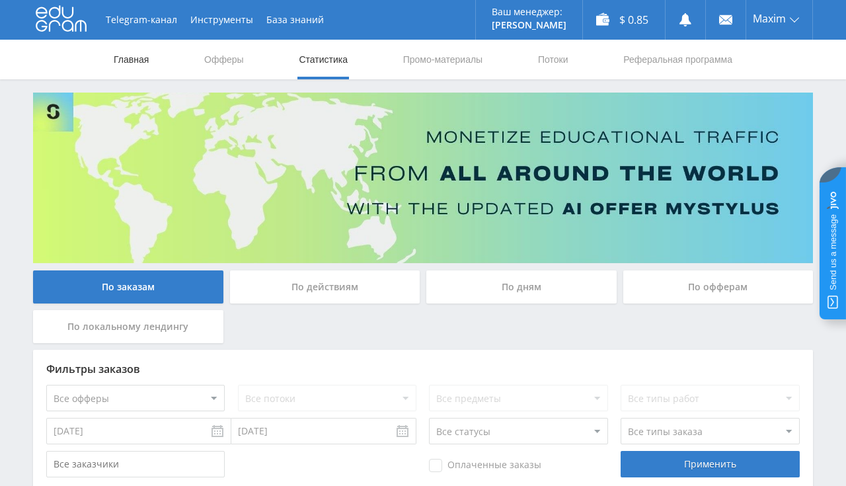
click at [136, 68] on link "Главная" at bounding box center [131, 60] width 38 height 40
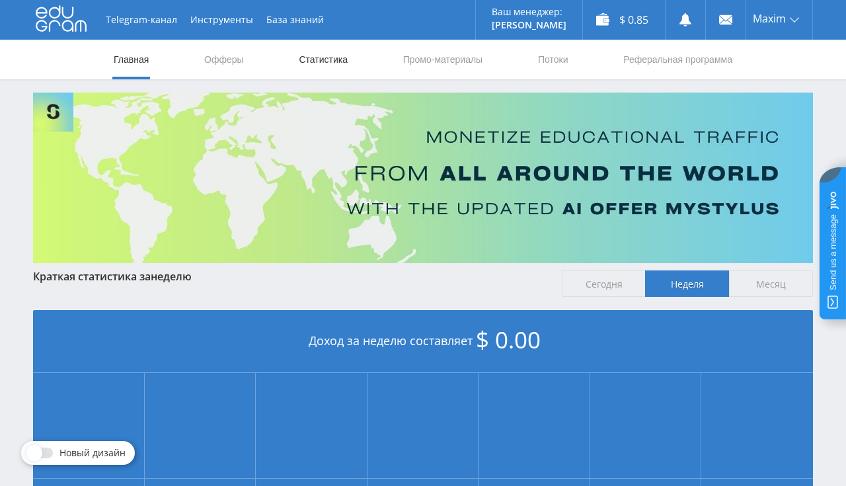
click at [315, 68] on link "Статистика" at bounding box center [324, 60] width 52 height 40
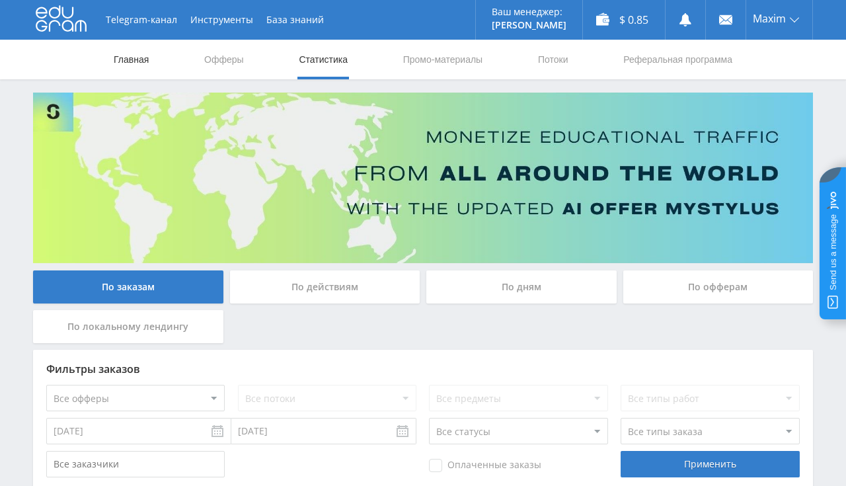
click at [129, 63] on link "Главная" at bounding box center [131, 60] width 38 height 40
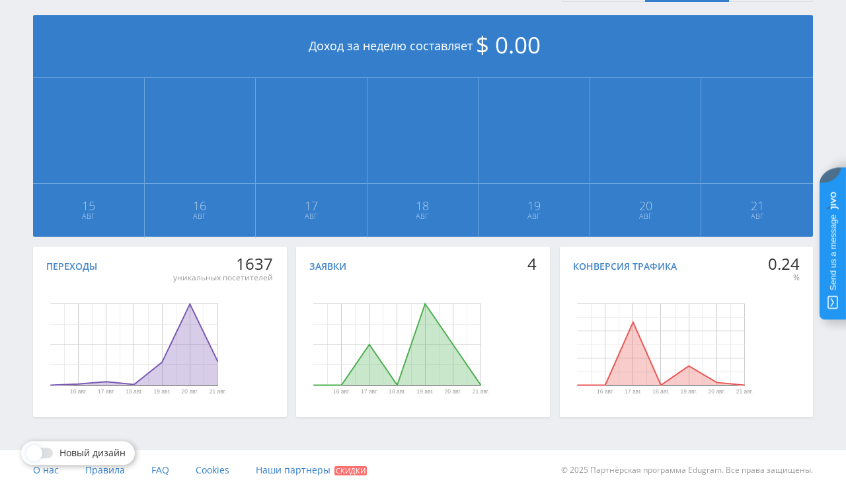
scroll to position [299, 0]
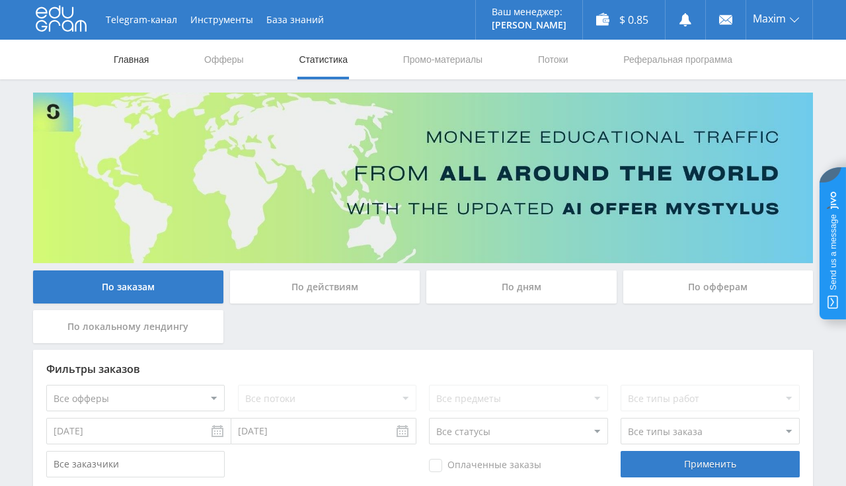
click at [145, 65] on link "Главная" at bounding box center [131, 60] width 38 height 40
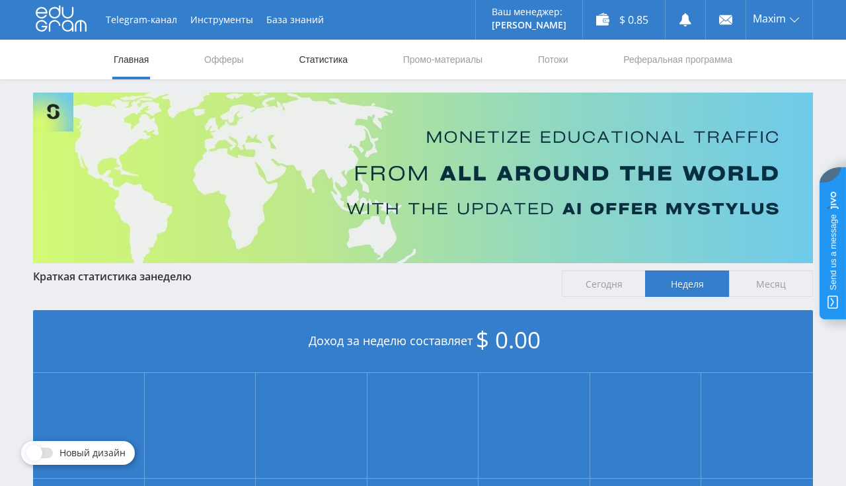
click at [316, 63] on link "Статистика" at bounding box center [324, 60] width 52 height 40
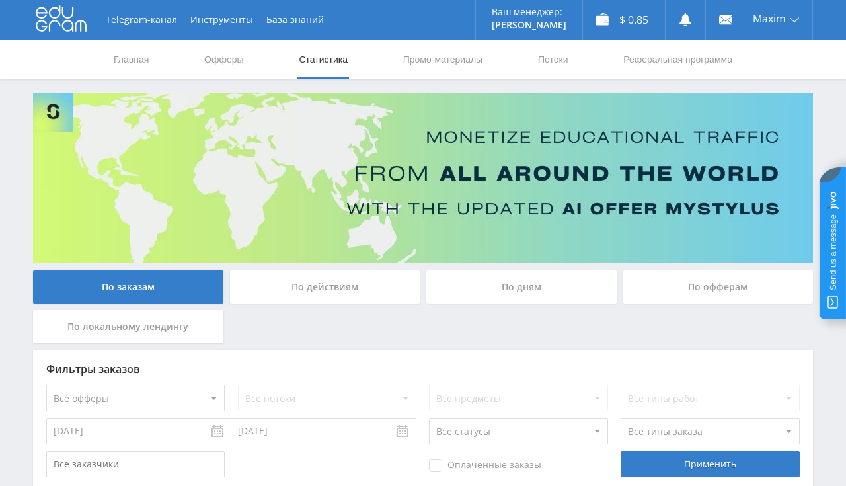
click at [110, 62] on div "Главная Офферы Статистика Промо-материалы Потоки Реферальная программа" at bounding box center [423, 60] width 846 height 40
click at [120, 62] on link "Главная" at bounding box center [131, 60] width 38 height 40
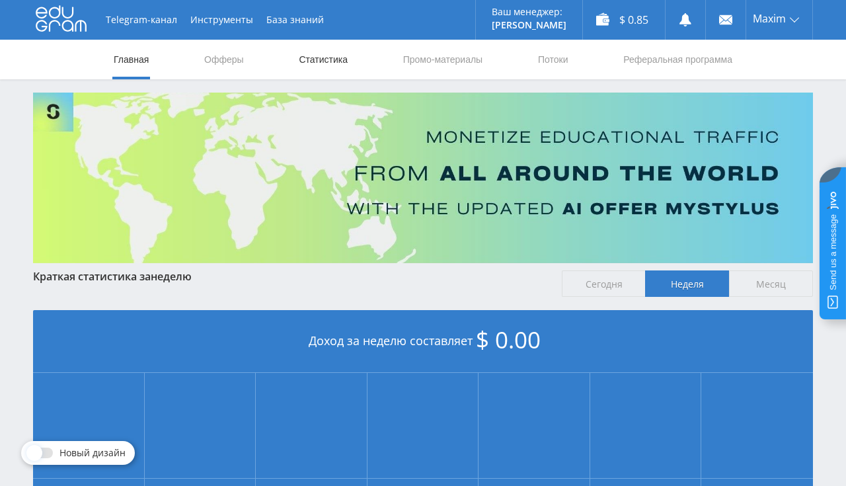
click at [298, 58] on link "Статистика" at bounding box center [324, 60] width 52 height 40
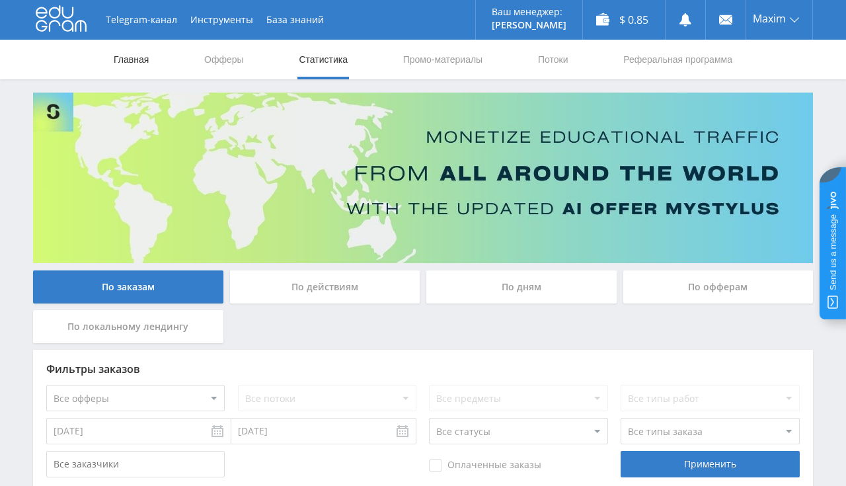
click at [134, 58] on link "Главная" at bounding box center [131, 60] width 38 height 40
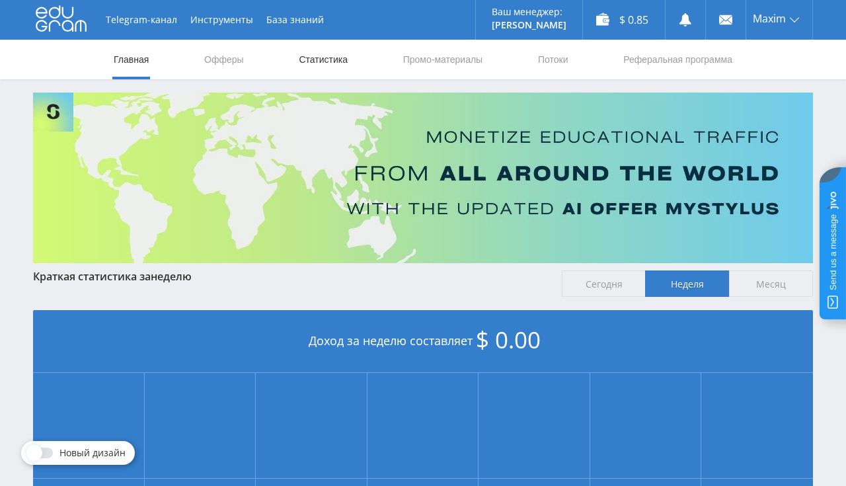
click at [311, 57] on link "Статистика" at bounding box center [324, 60] width 52 height 40
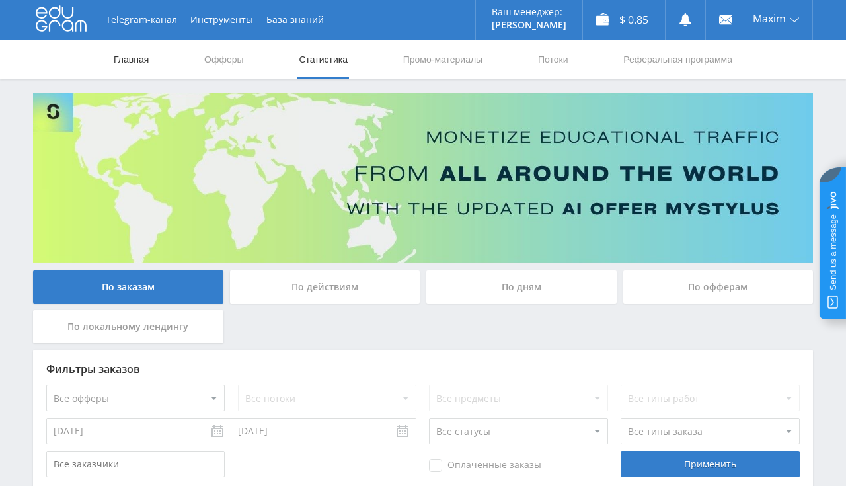
click at [128, 52] on link "Главная" at bounding box center [131, 60] width 38 height 40
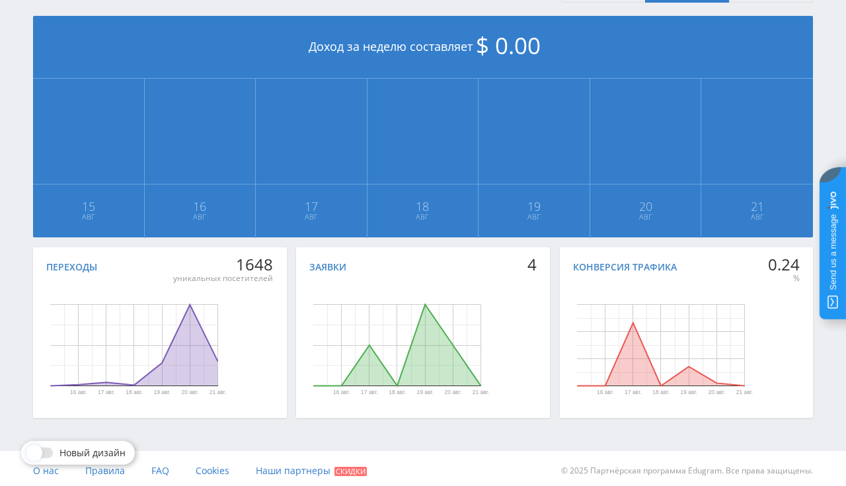
scroll to position [299, 0]
